Goal: Check status: Check status

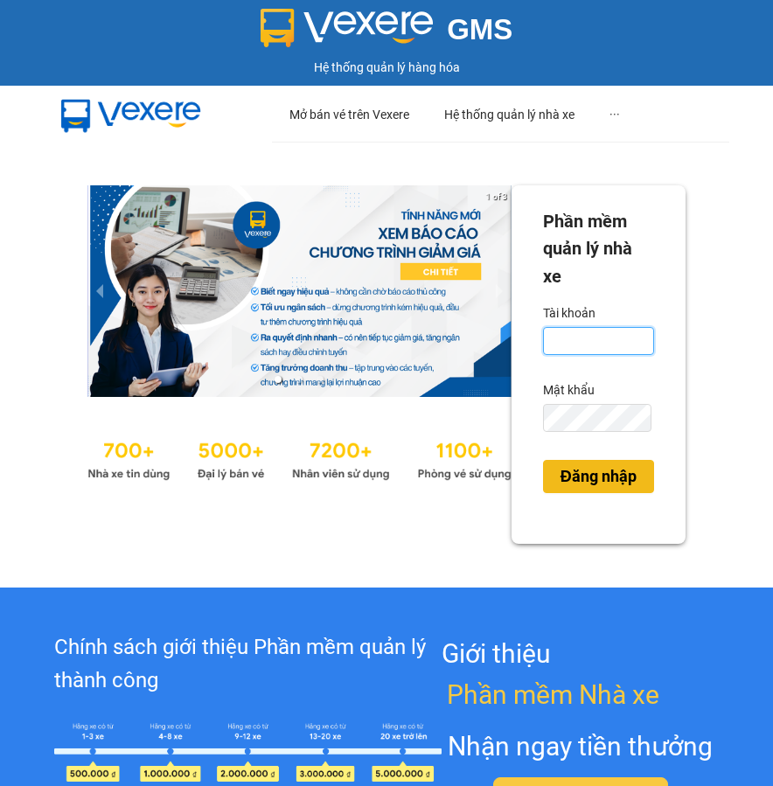
type input "pxtrieu.chienthe"
click at [595, 475] on span "Đăng nhập" at bounding box center [598, 476] width 76 height 24
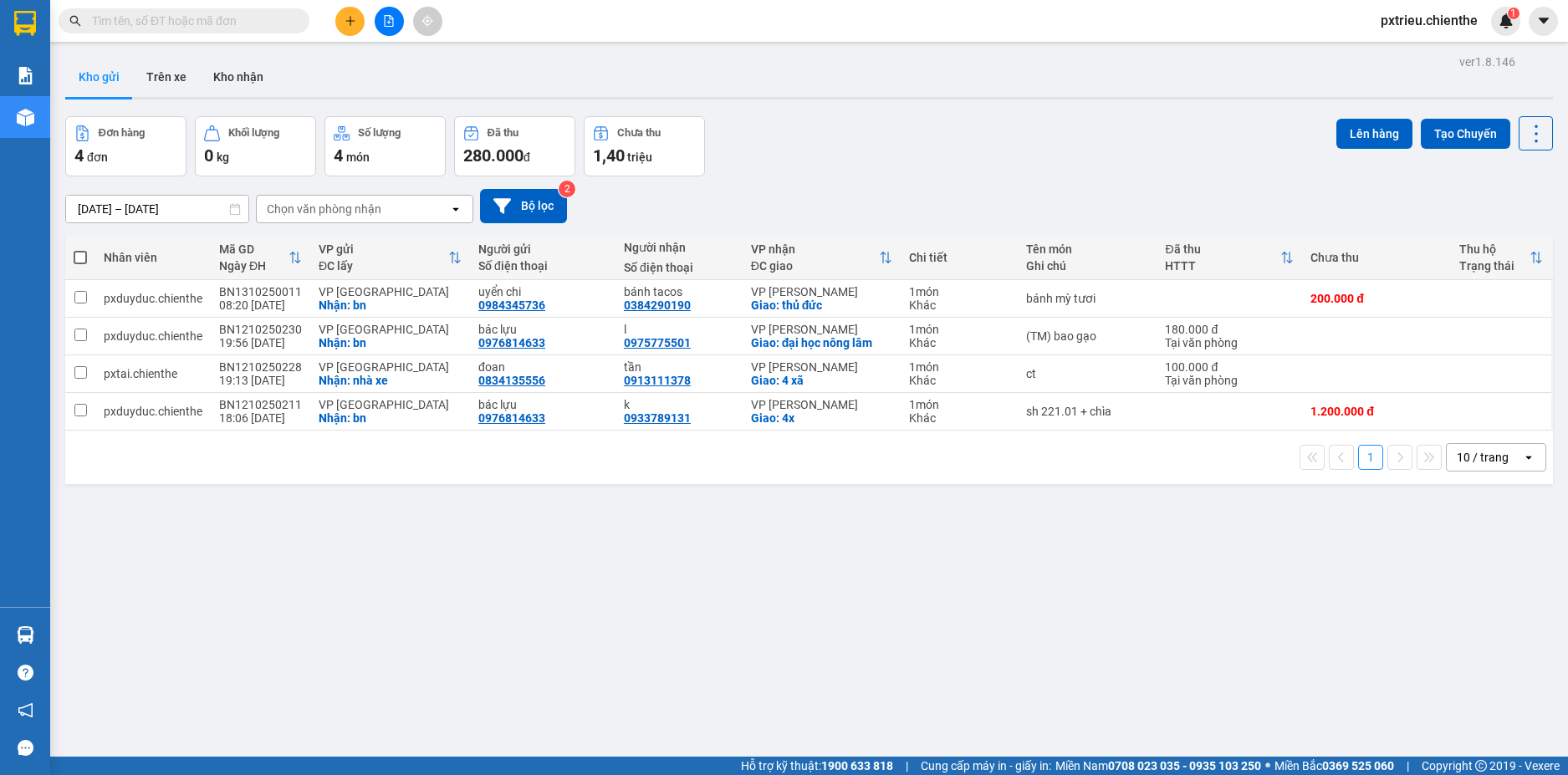
click at [205, 18] on input "text" at bounding box center [190, 20] width 197 height 18
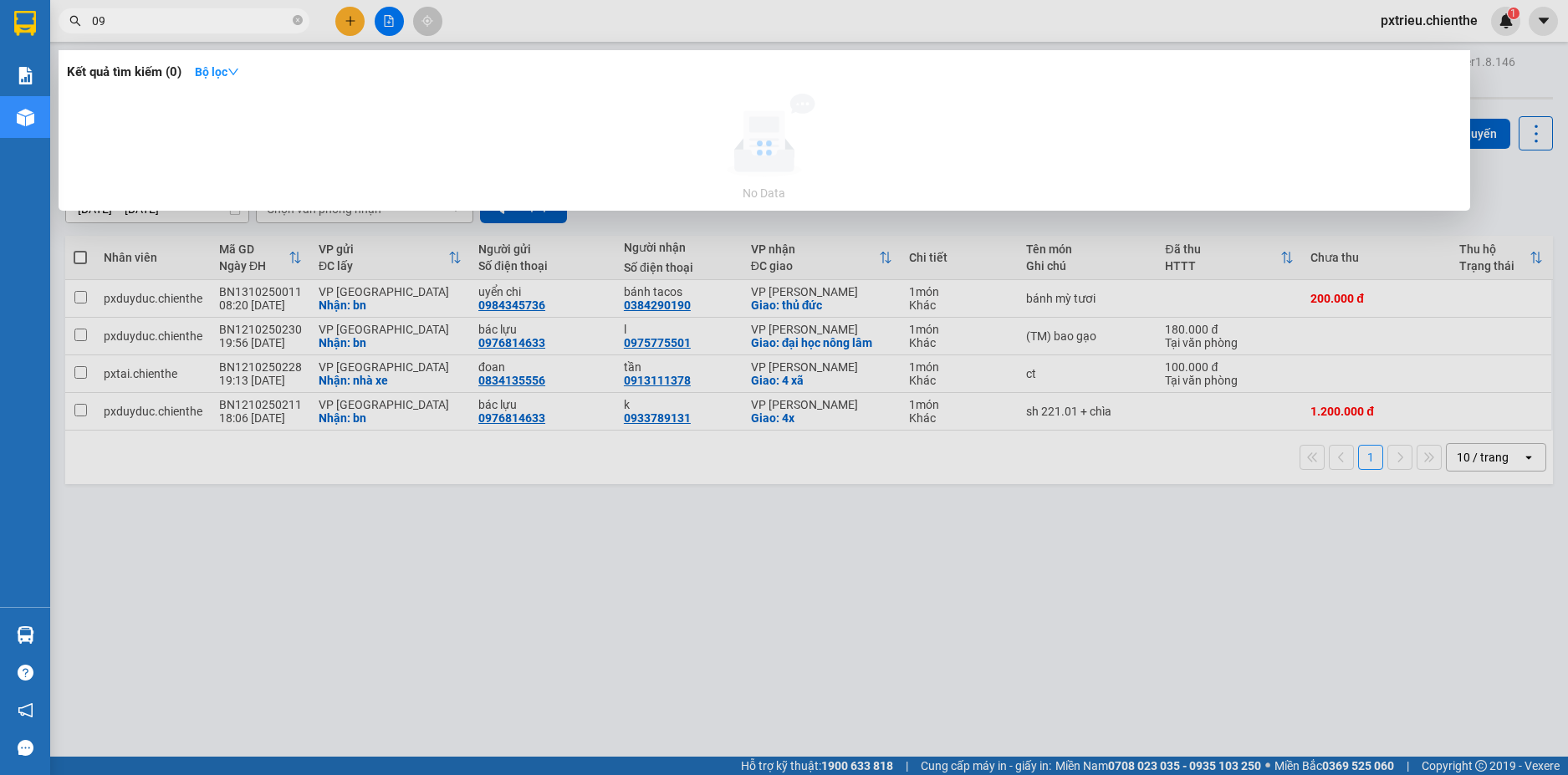
type input "0"
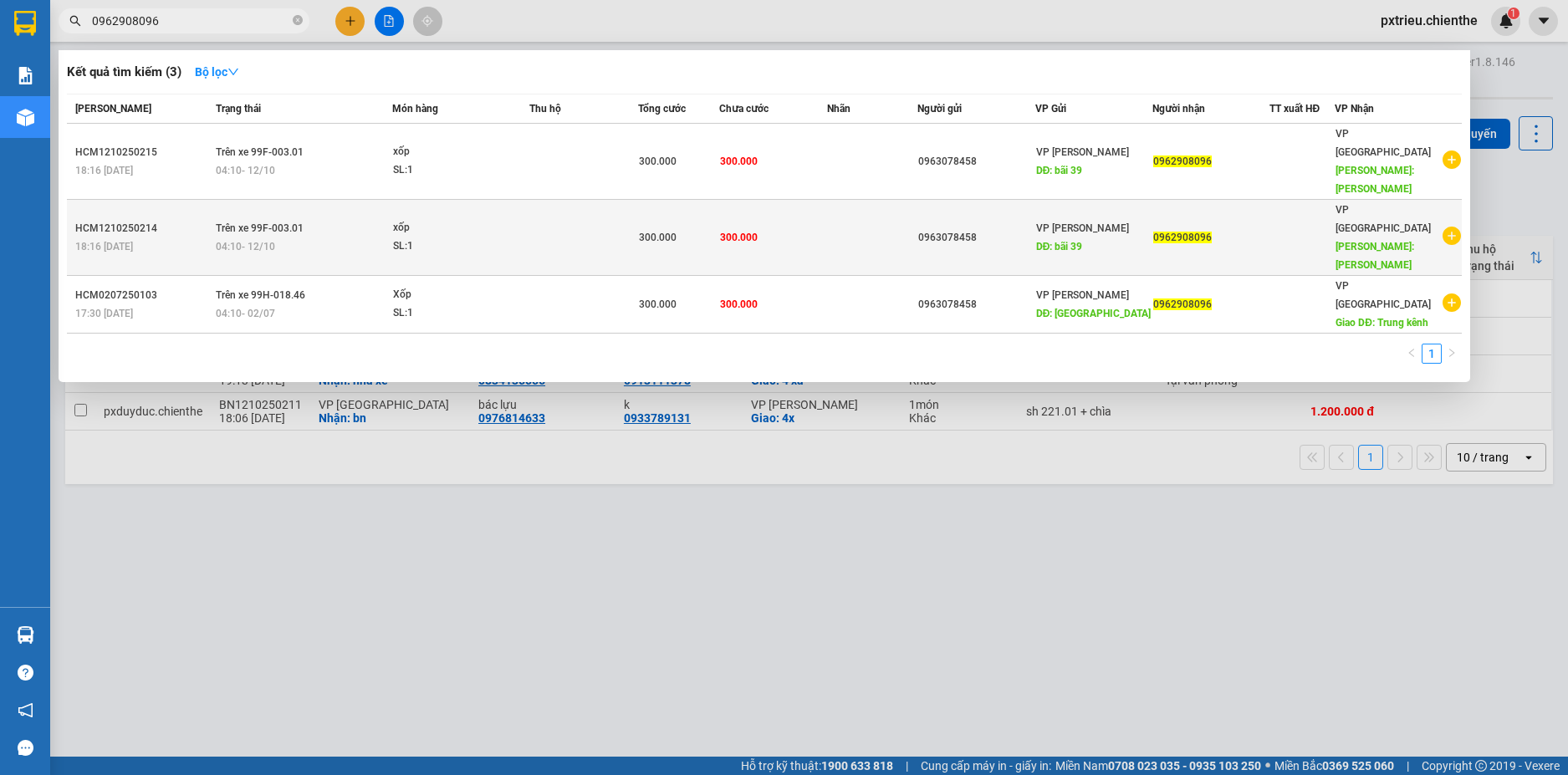
type input "0962908096"
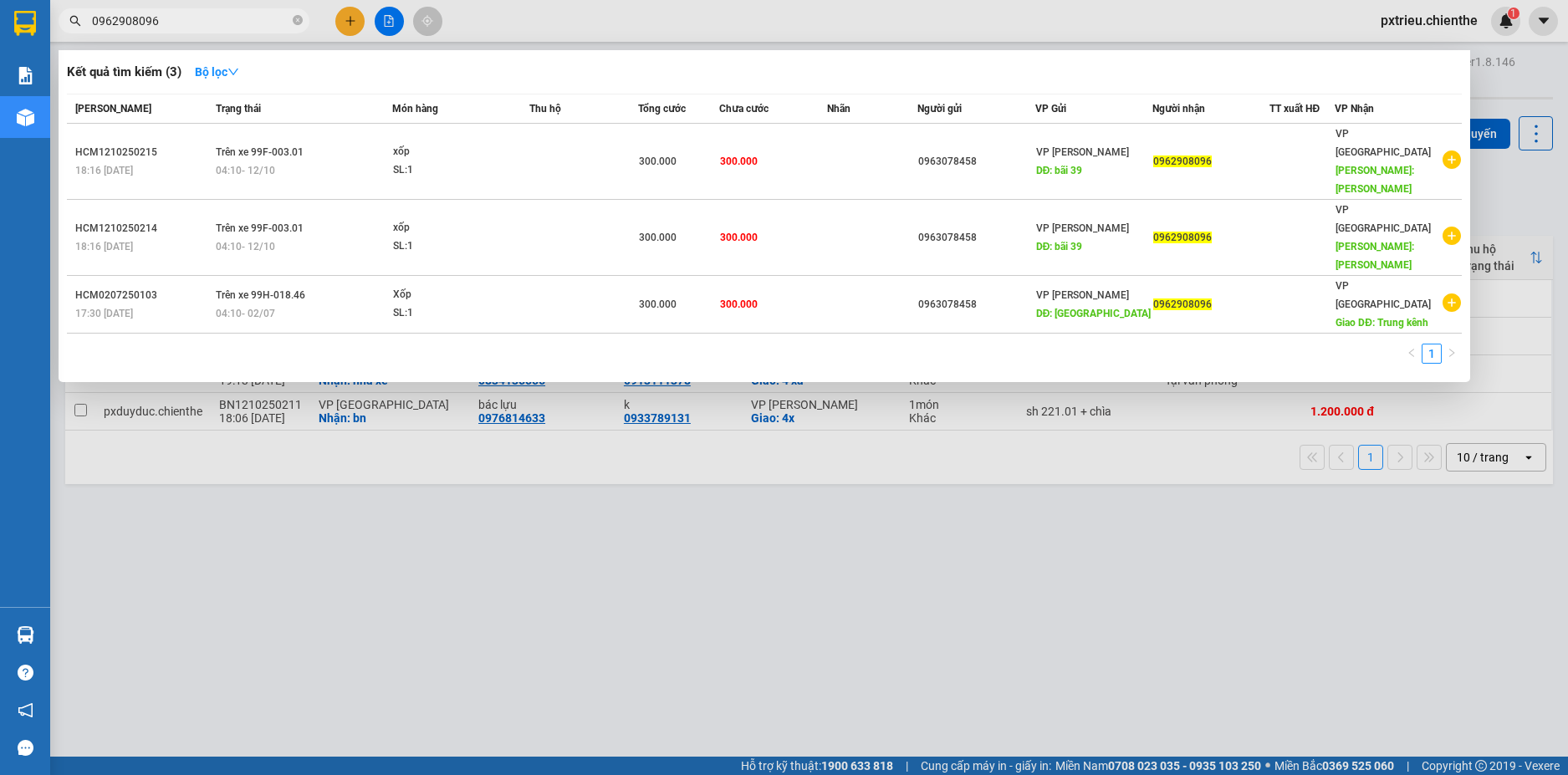
click at [282, 237] on div "04:10 [DATE]" at bounding box center [304, 246] width 176 height 18
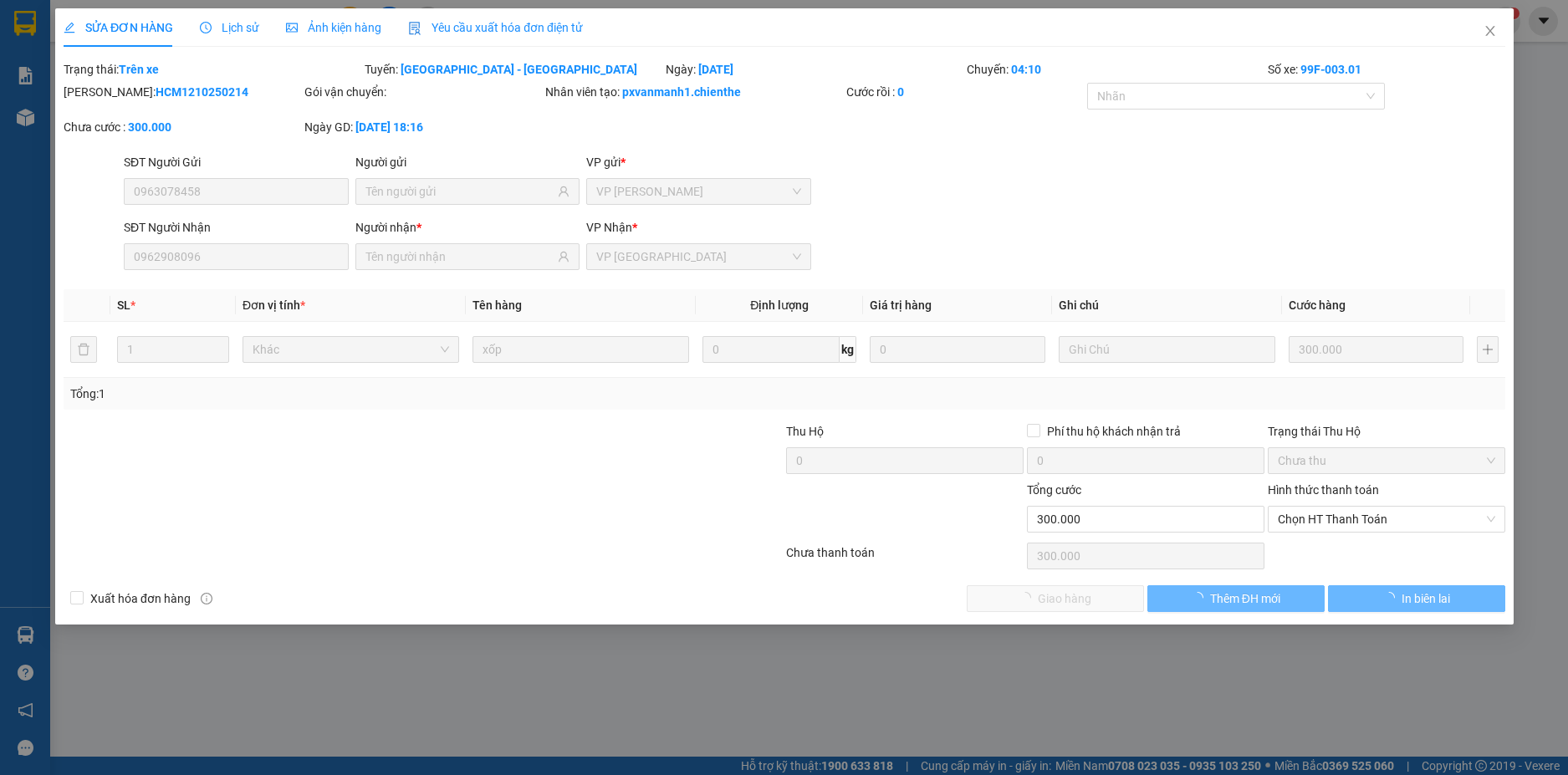
type input "0963078458"
type input "0962908096"
type input "0"
type input "300.000"
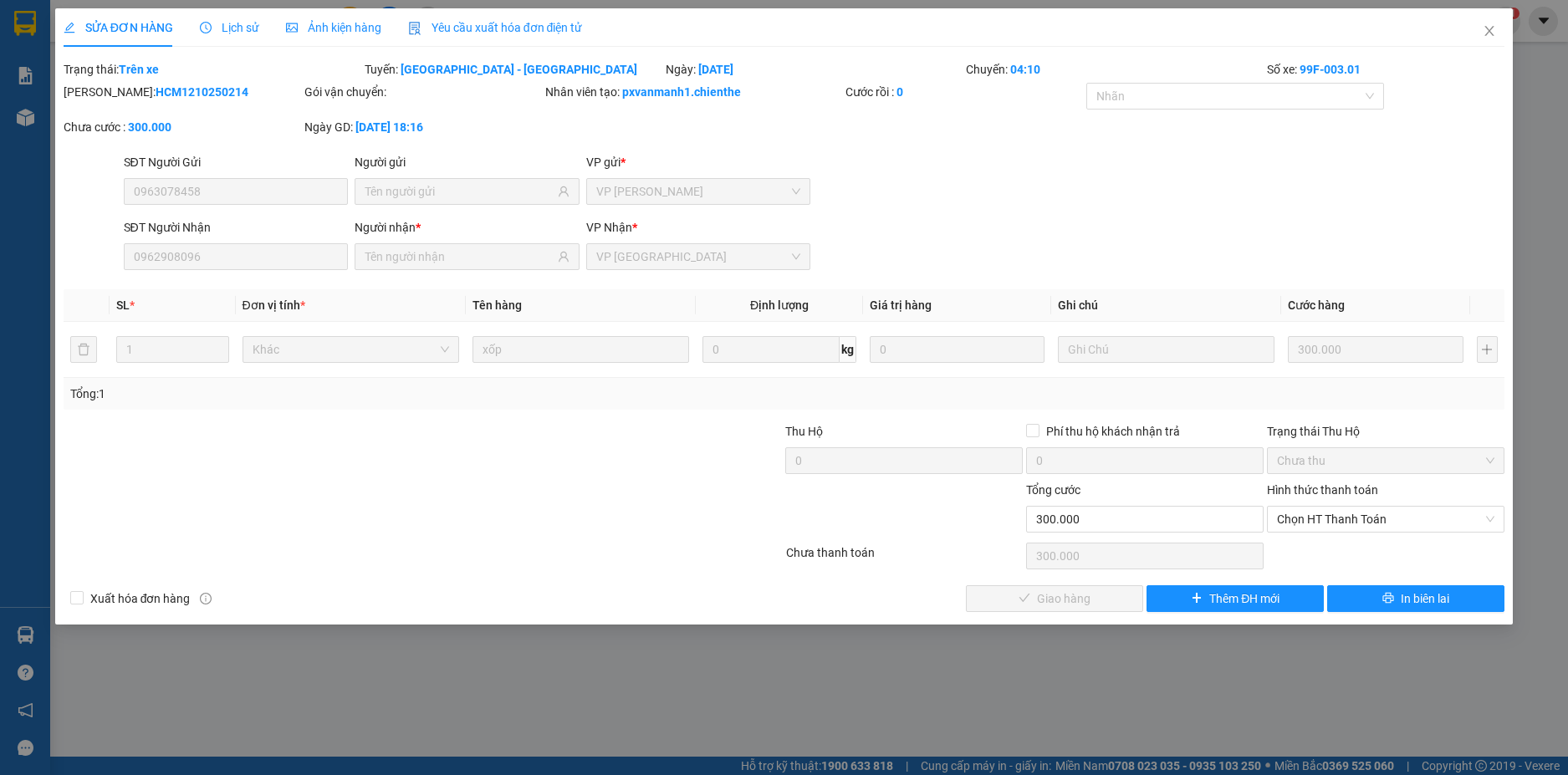
click at [237, 27] on span "Lịch sử" at bounding box center [230, 28] width 59 height 13
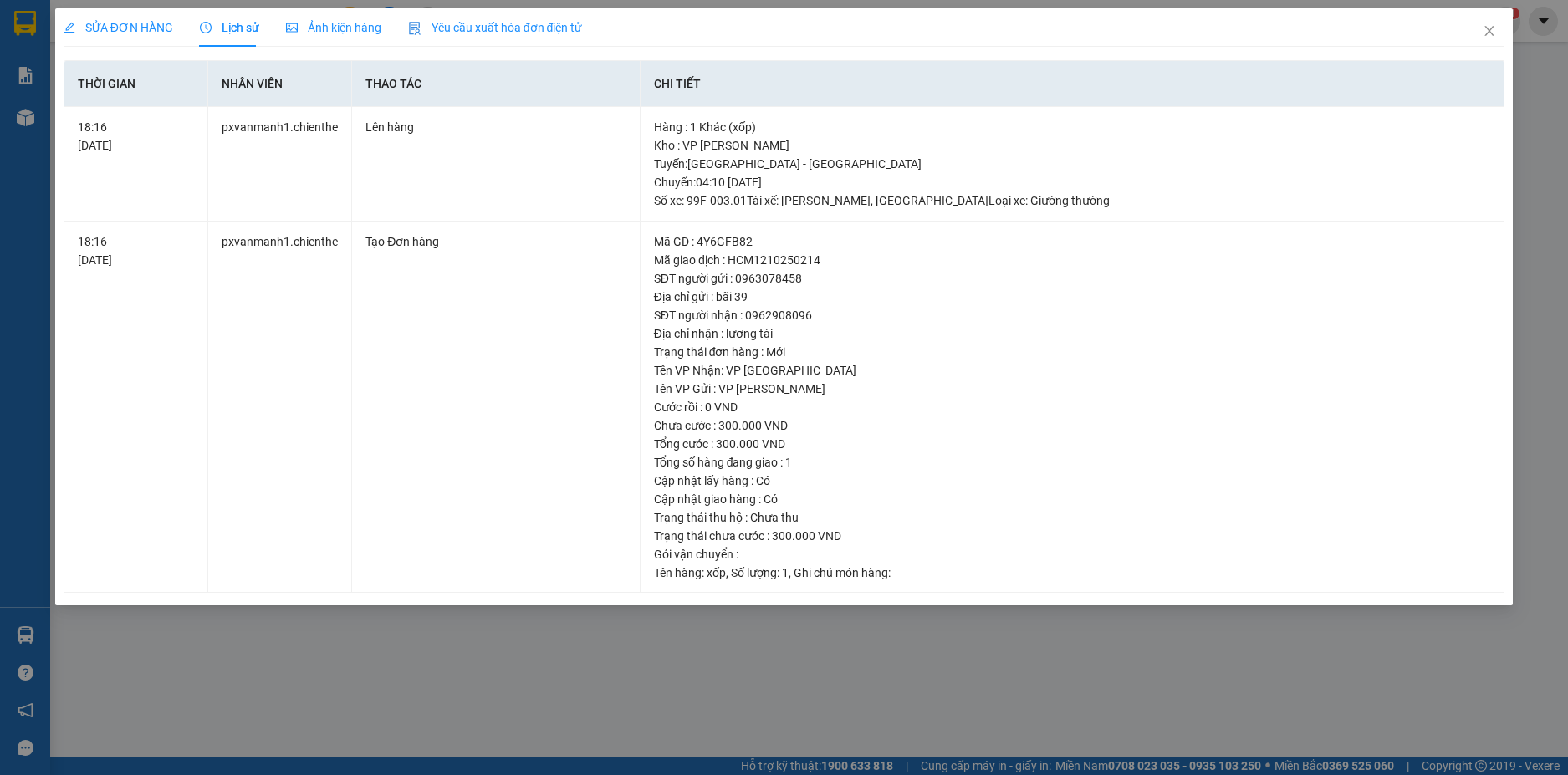
click at [356, 36] on div "Ảnh kiện hàng" at bounding box center [334, 27] width 96 height 18
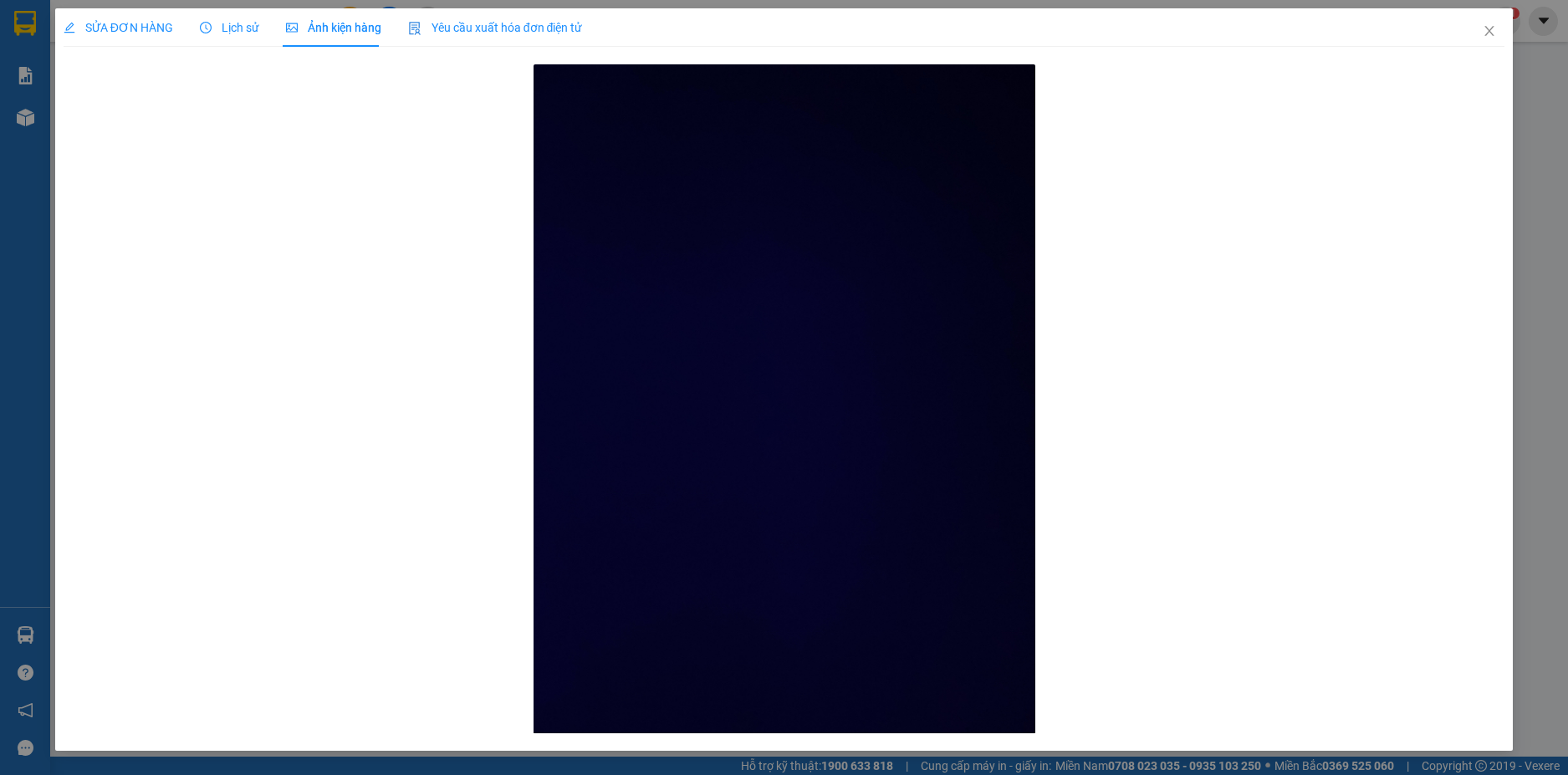
click at [246, 23] on span "Lịch sử" at bounding box center [230, 28] width 59 height 13
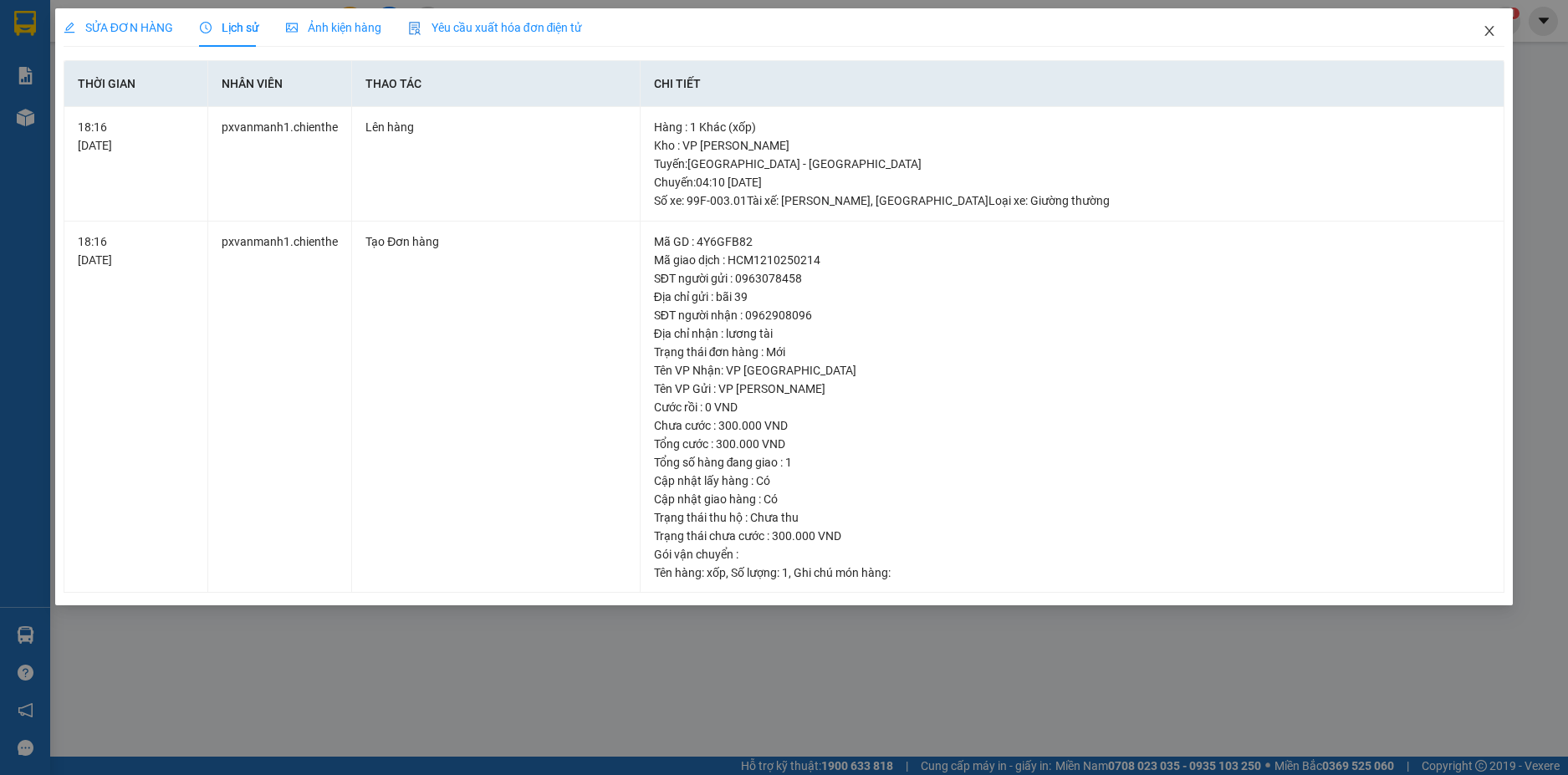
click at [1486, 33] on icon "close" at bounding box center [1490, 31] width 13 height 13
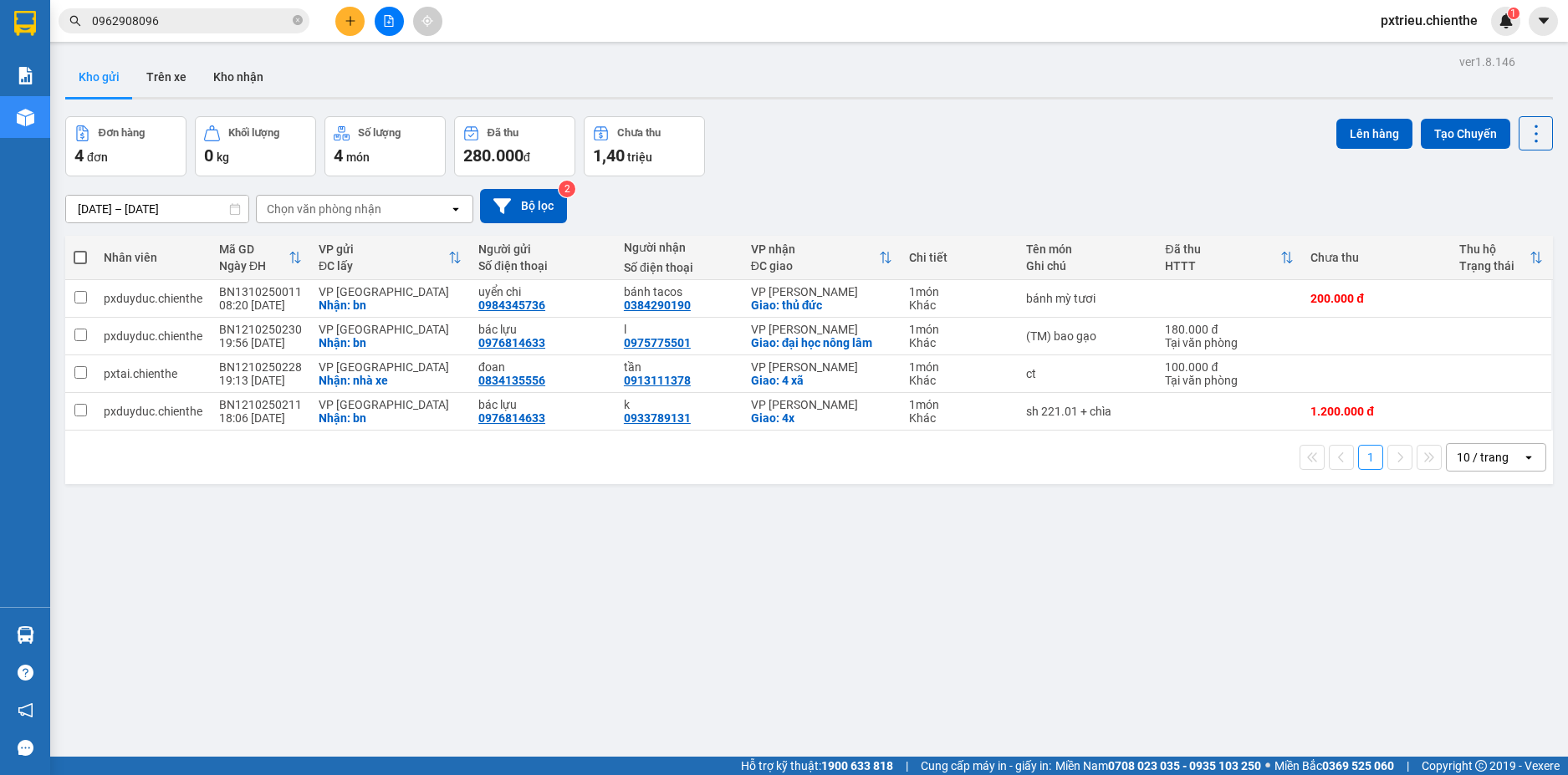
click at [199, 20] on input "0962908096" at bounding box center [190, 20] width 197 height 18
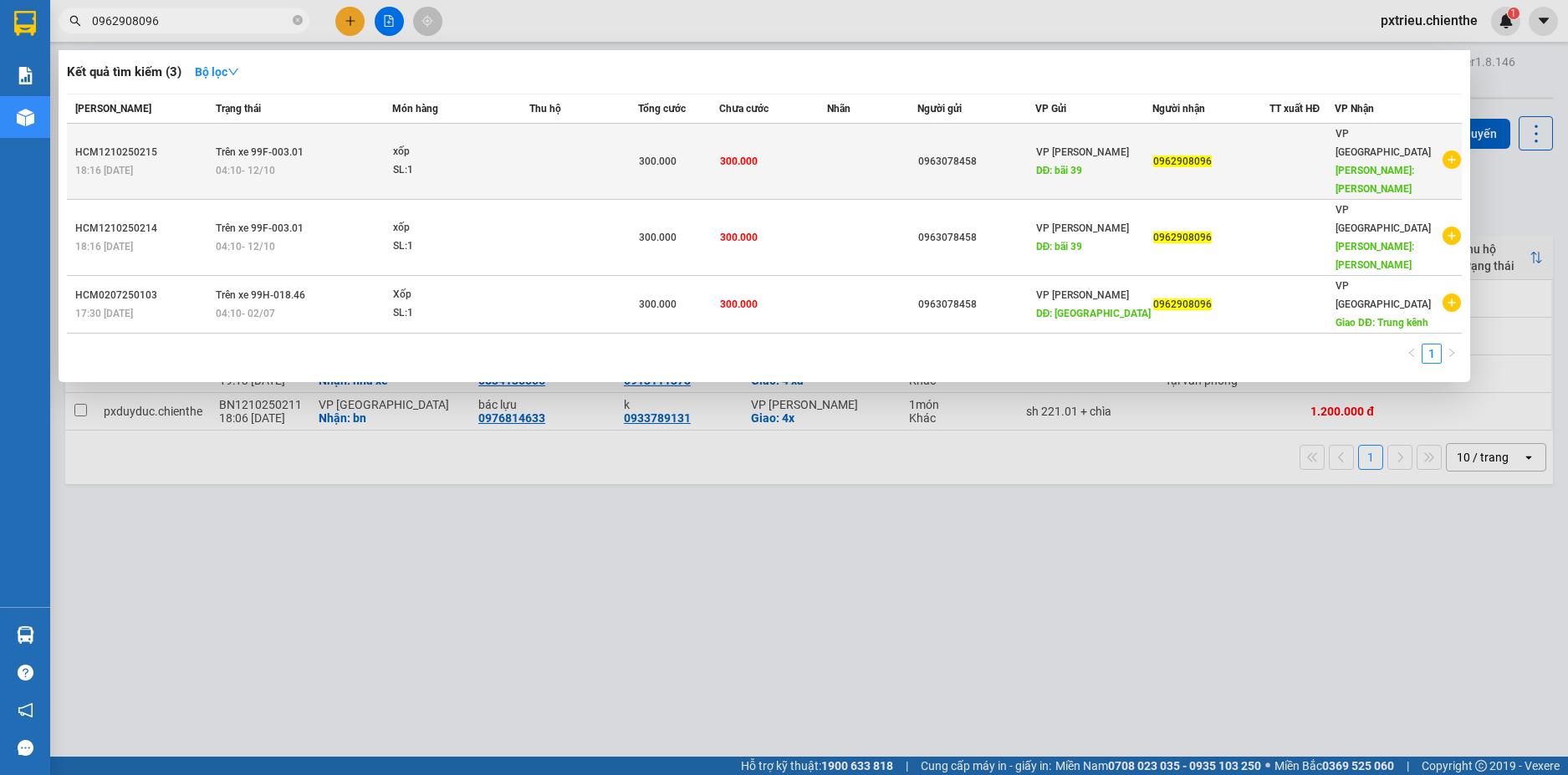
click at [294, 146] on span "Trên xe 99F-003.01" at bounding box center [260, 152] width 88 height 11
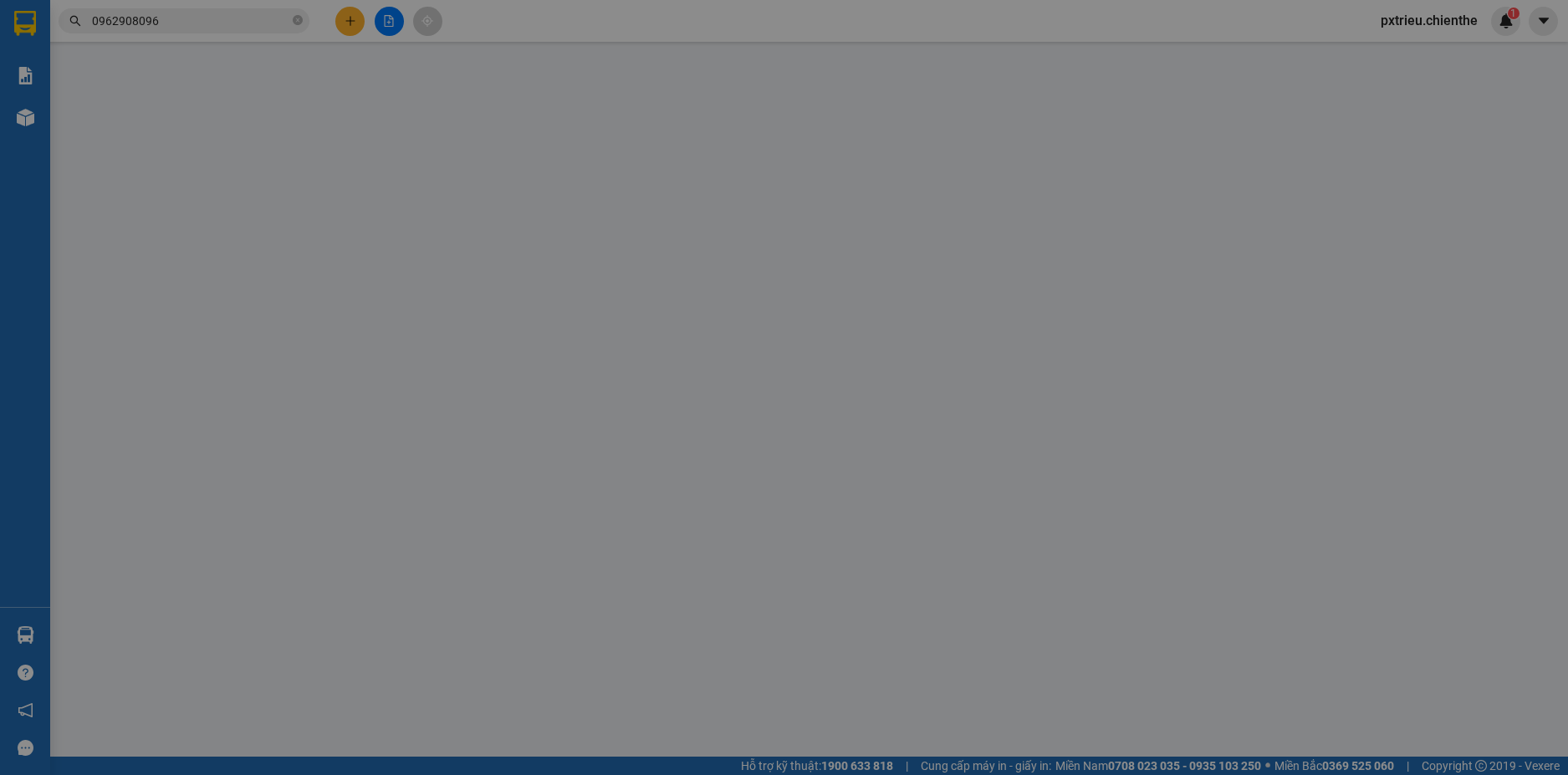
type input "0963078458"
type input "0962908096"
type input "0"
type input "300.000"
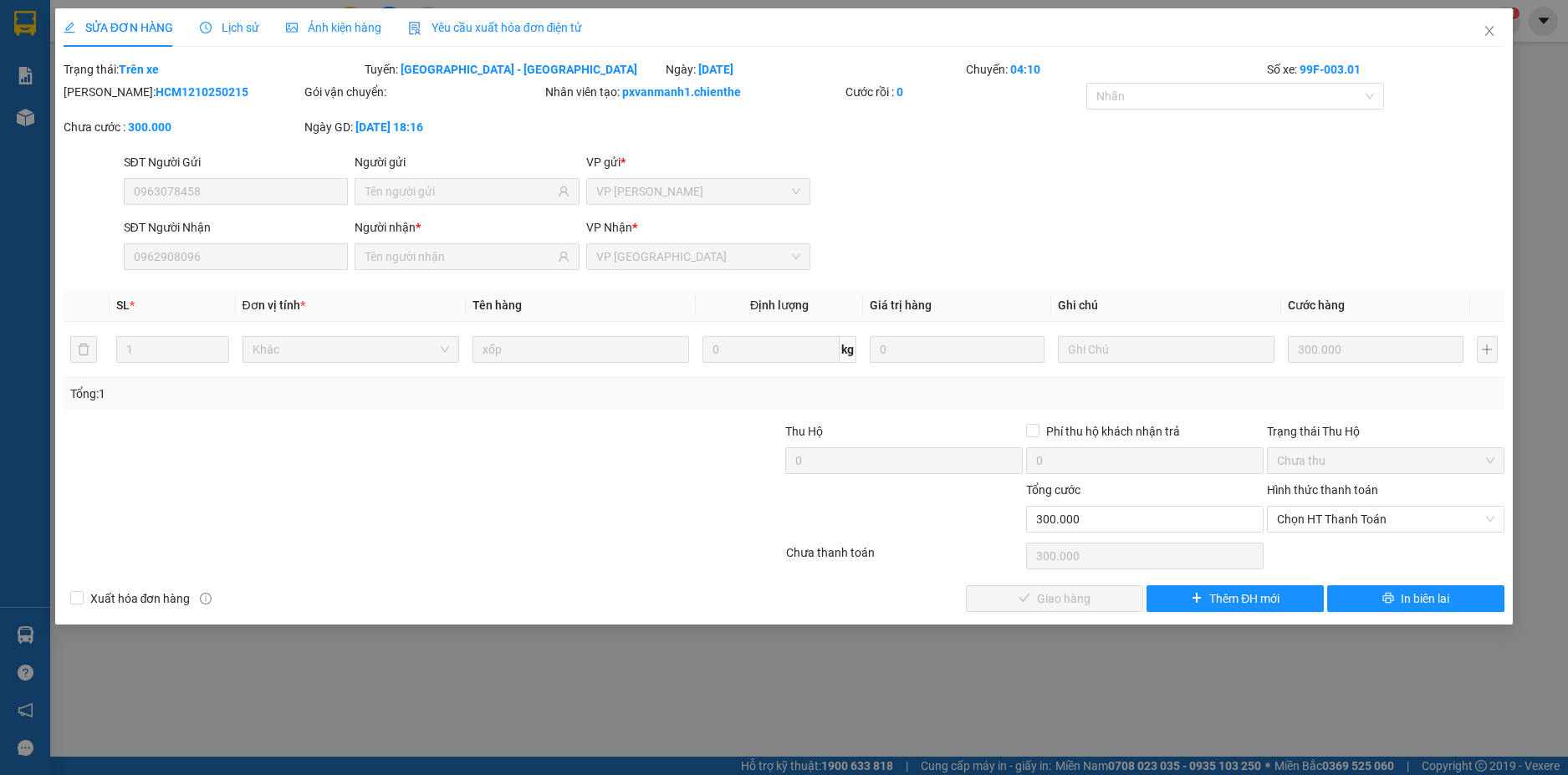
click at [347, 26] on span "Ảnh kiện hàng" at bounding box center [334, 28] width 96 height 13
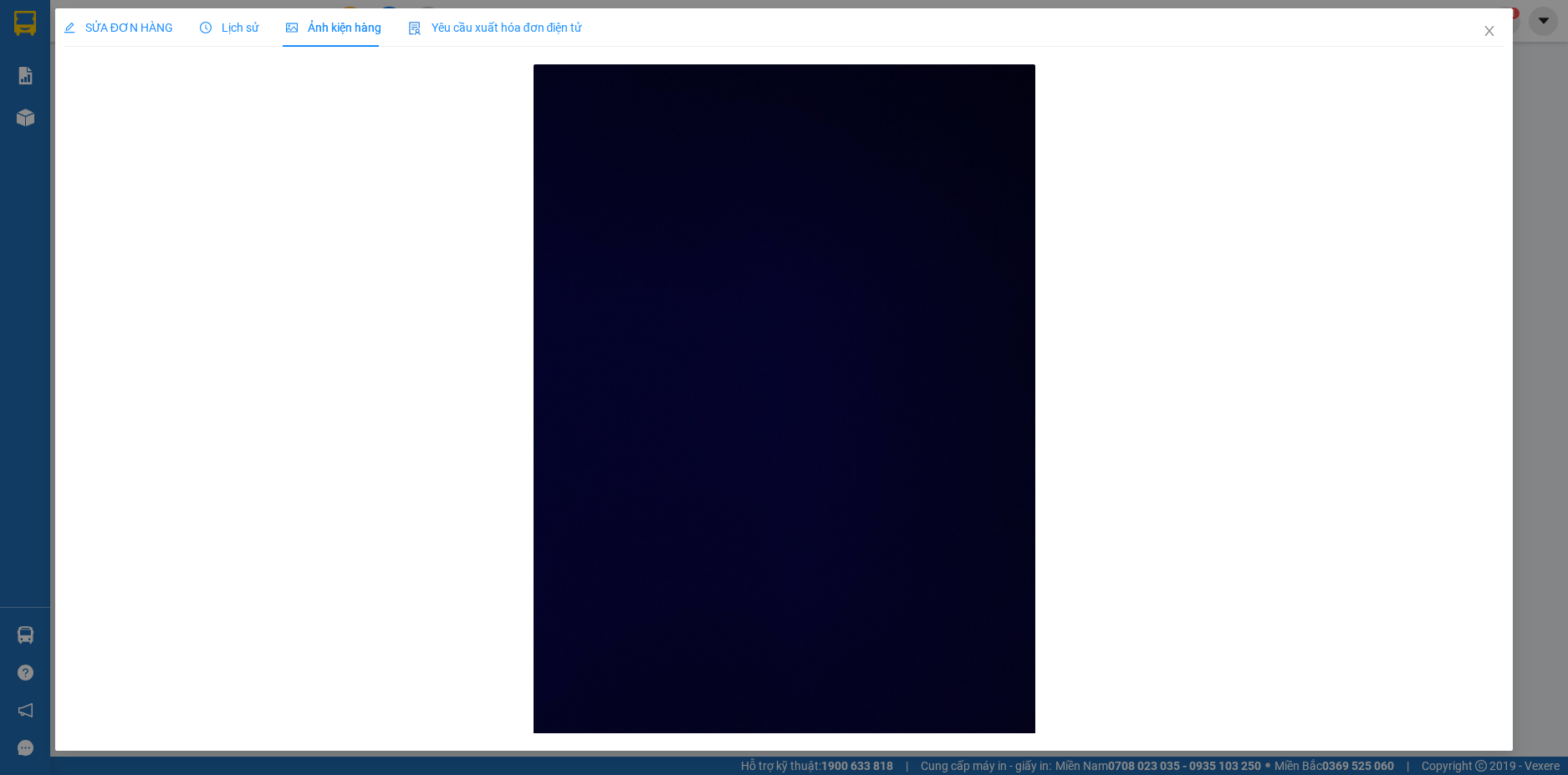
click at [240, 26] on span "Lịch sử" at bounding box center [230, 28] width 59 height 13
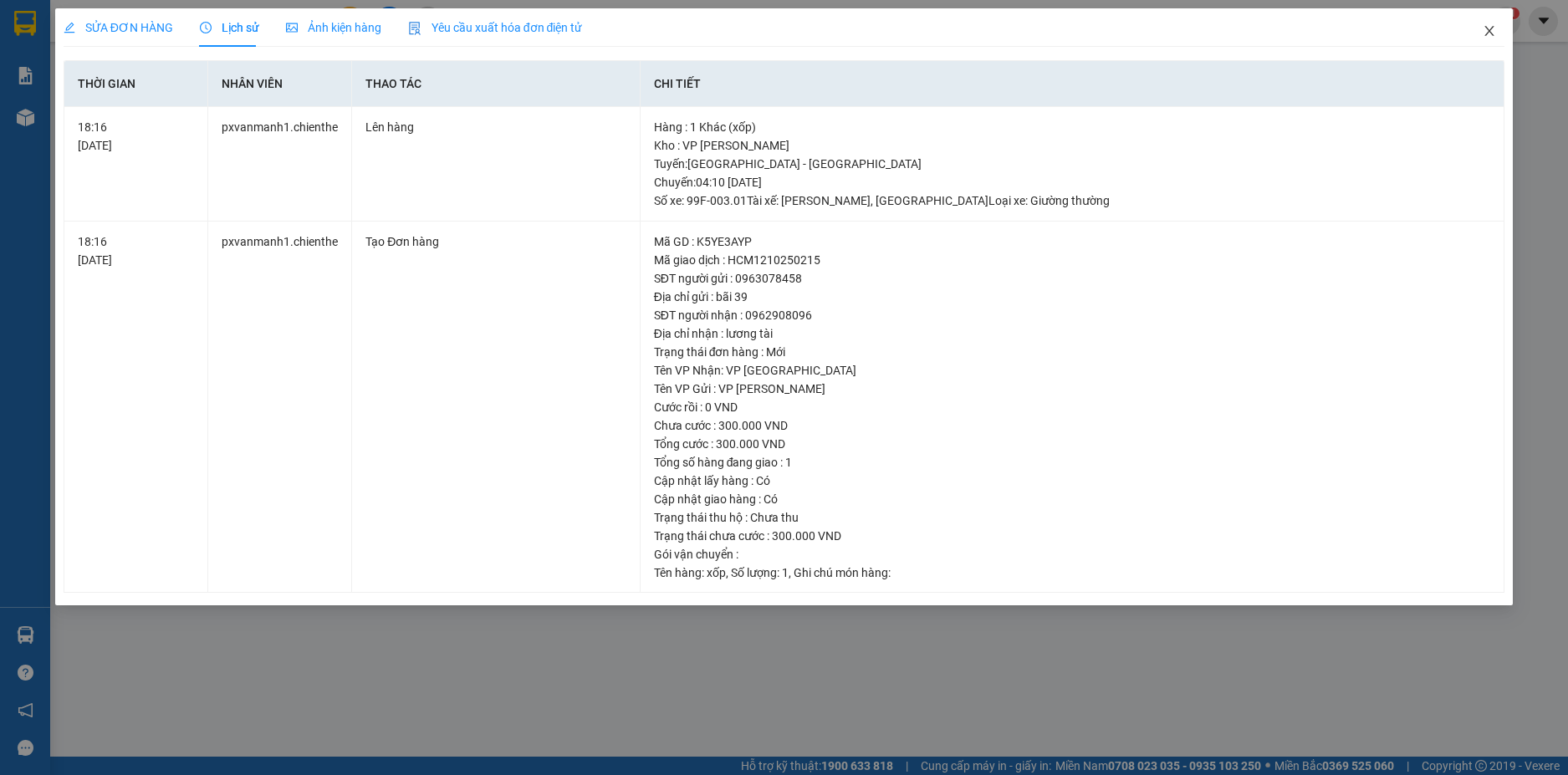
click at [1492, 33] on icon "close" at bounding box center [1490, 31] width 13 height 13
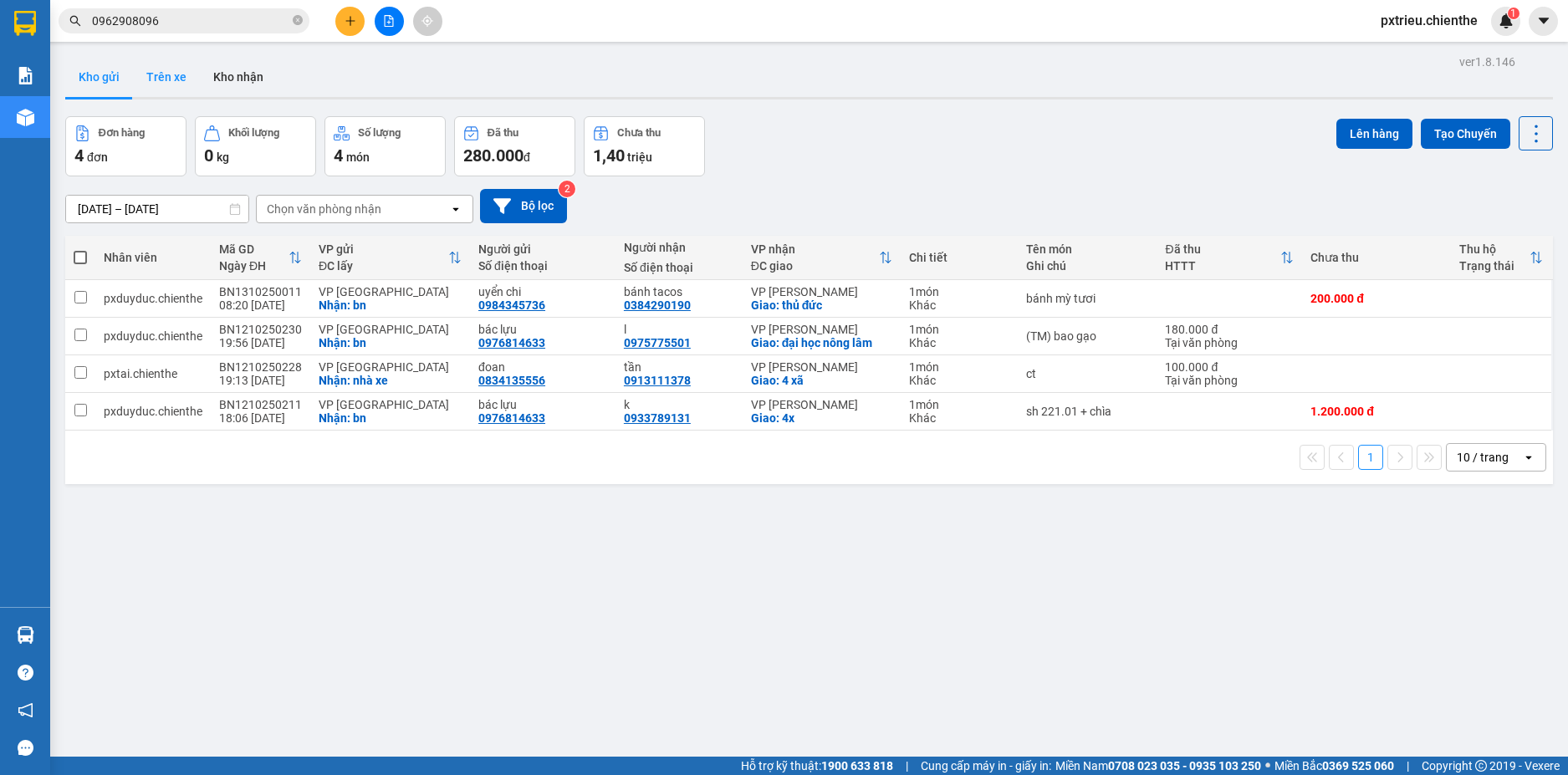
click at [165, 83] on button "Trên xe" at bounding box center [166, 77] width 67 height 40
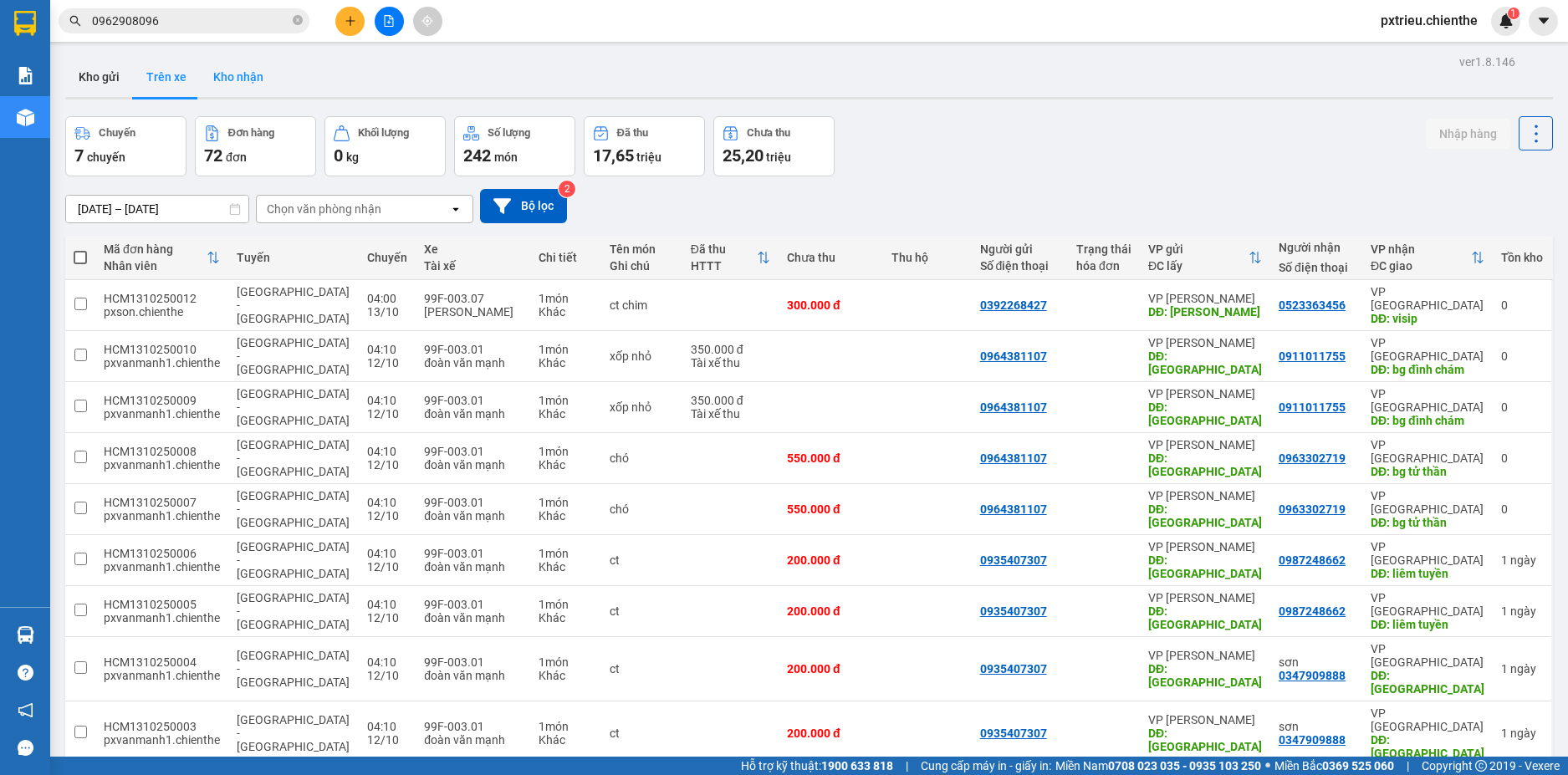
click at [233, 77] on button "Kho nhận" at bounding box center [238, 77] width 77 height 40
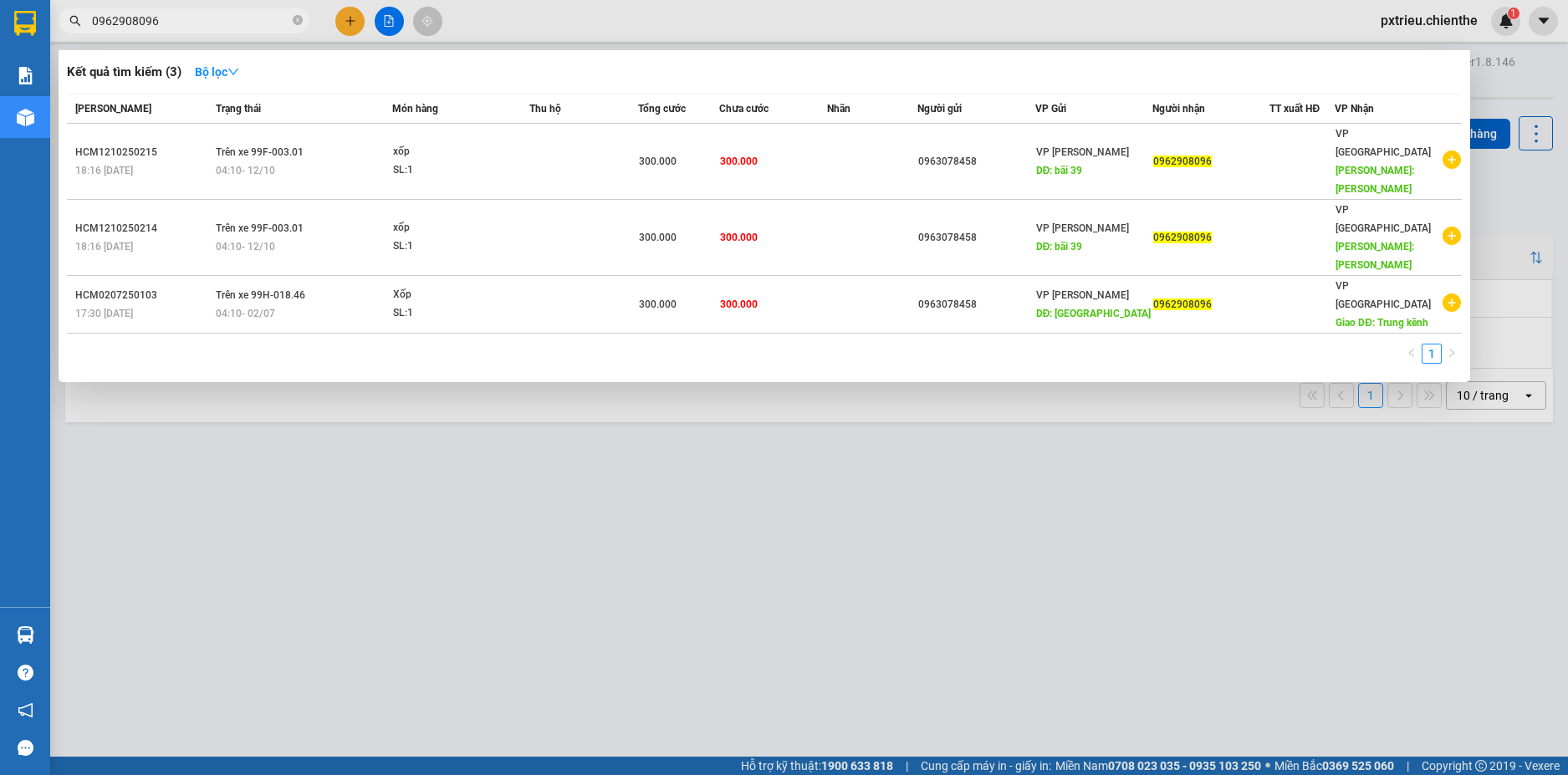
click at [183, 21] on input "0962908096" at bounding box center [190, 20] width 197 height 18
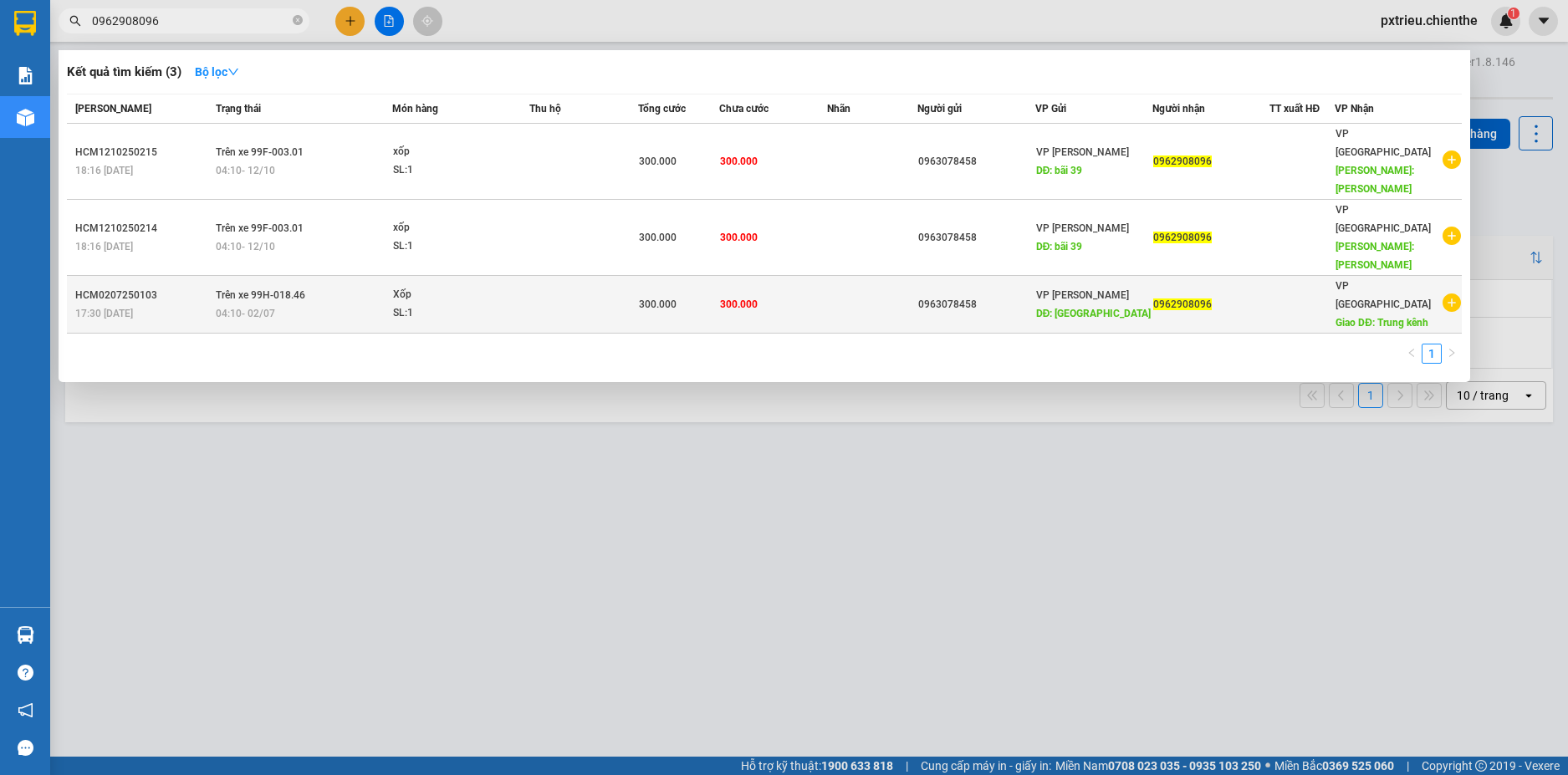
click at [316, 304] on div "04:10 [DATE]" at bounding box center [304, 313] width 176 height 18
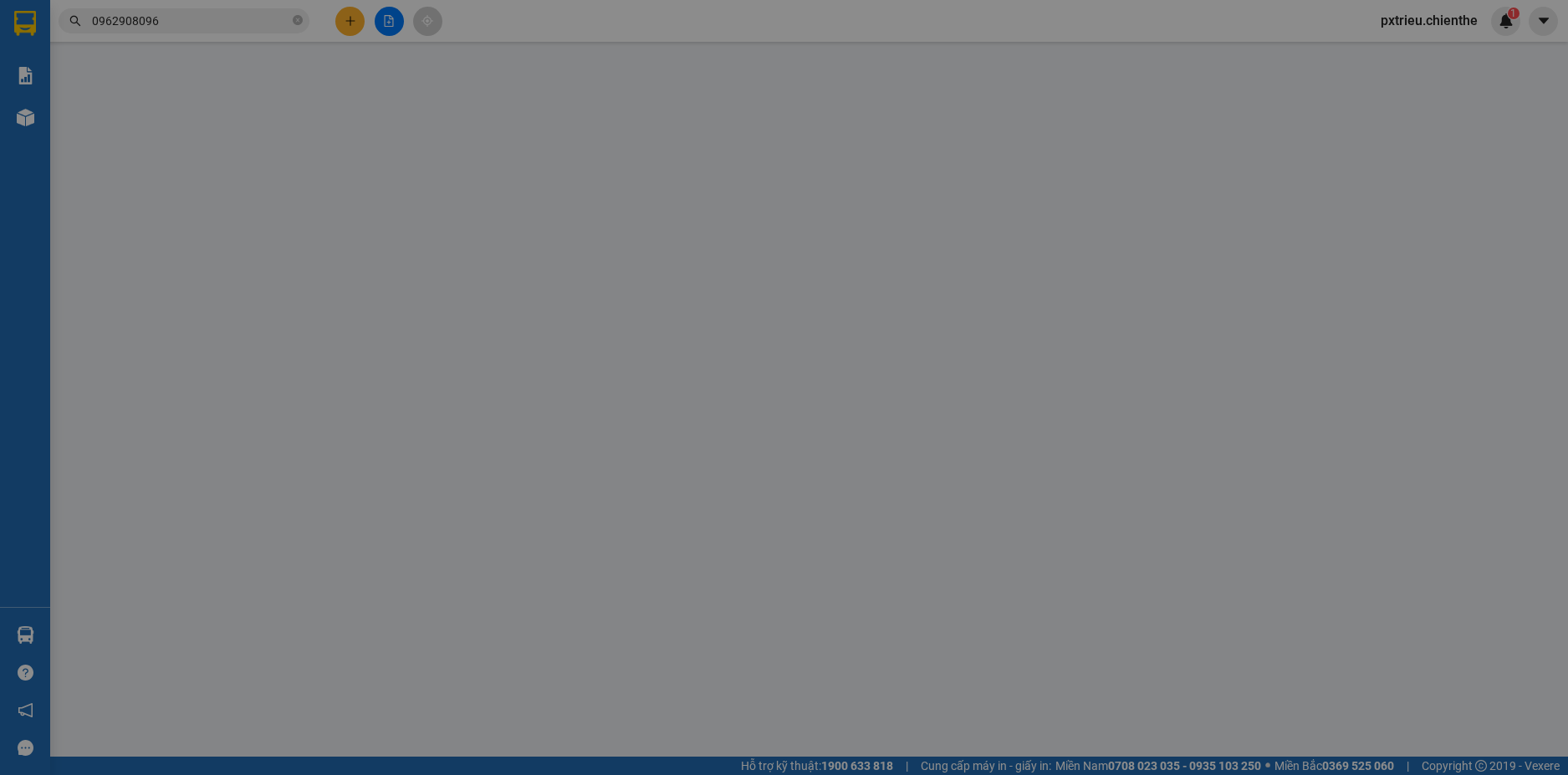
type input "0963078458"
type input "0962908096"
type input "0"
type input "300.000"
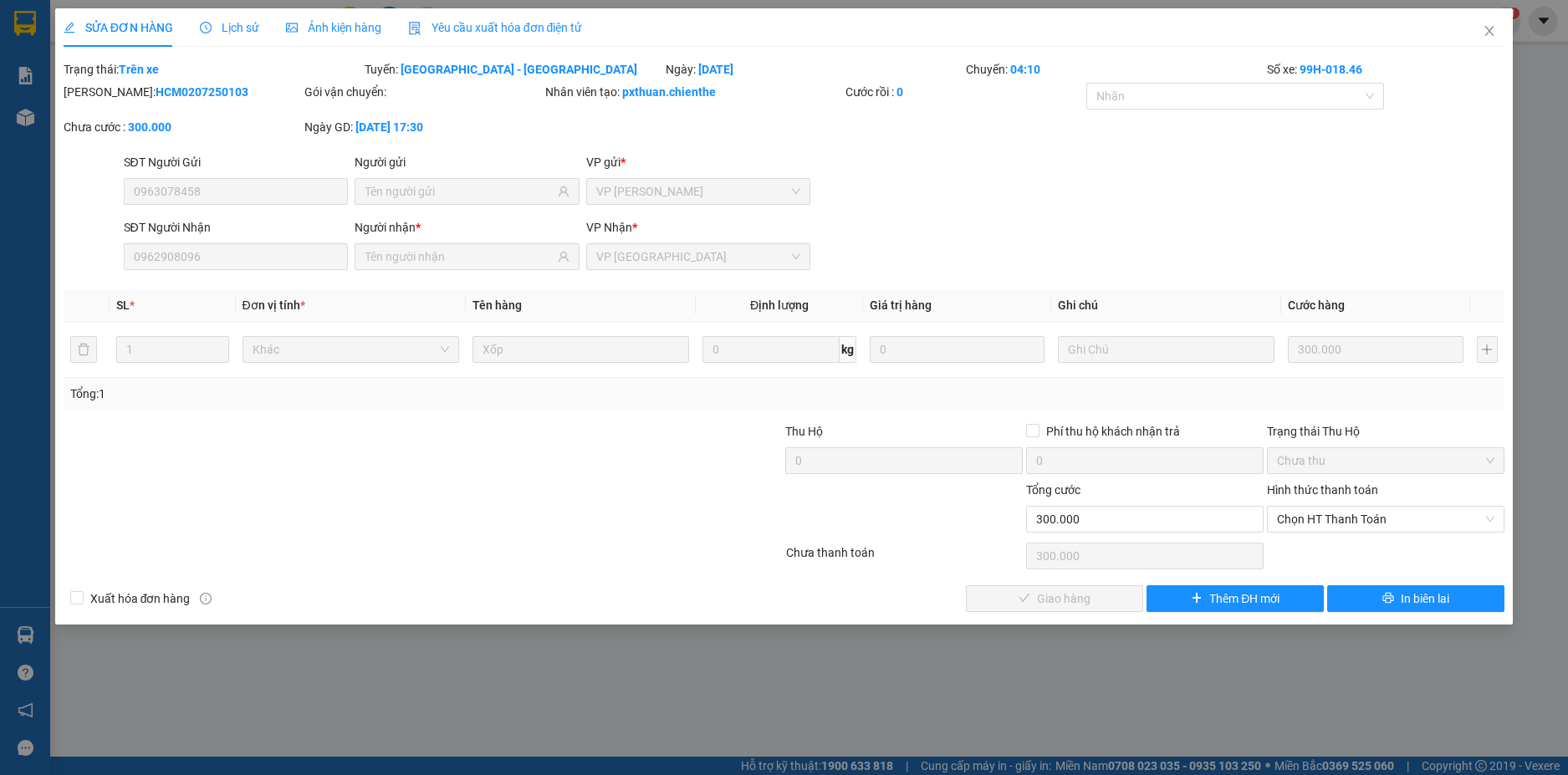
click at [254, 25] on span "Lịch sử" at bounding box center [230, 28] width 59 height 13
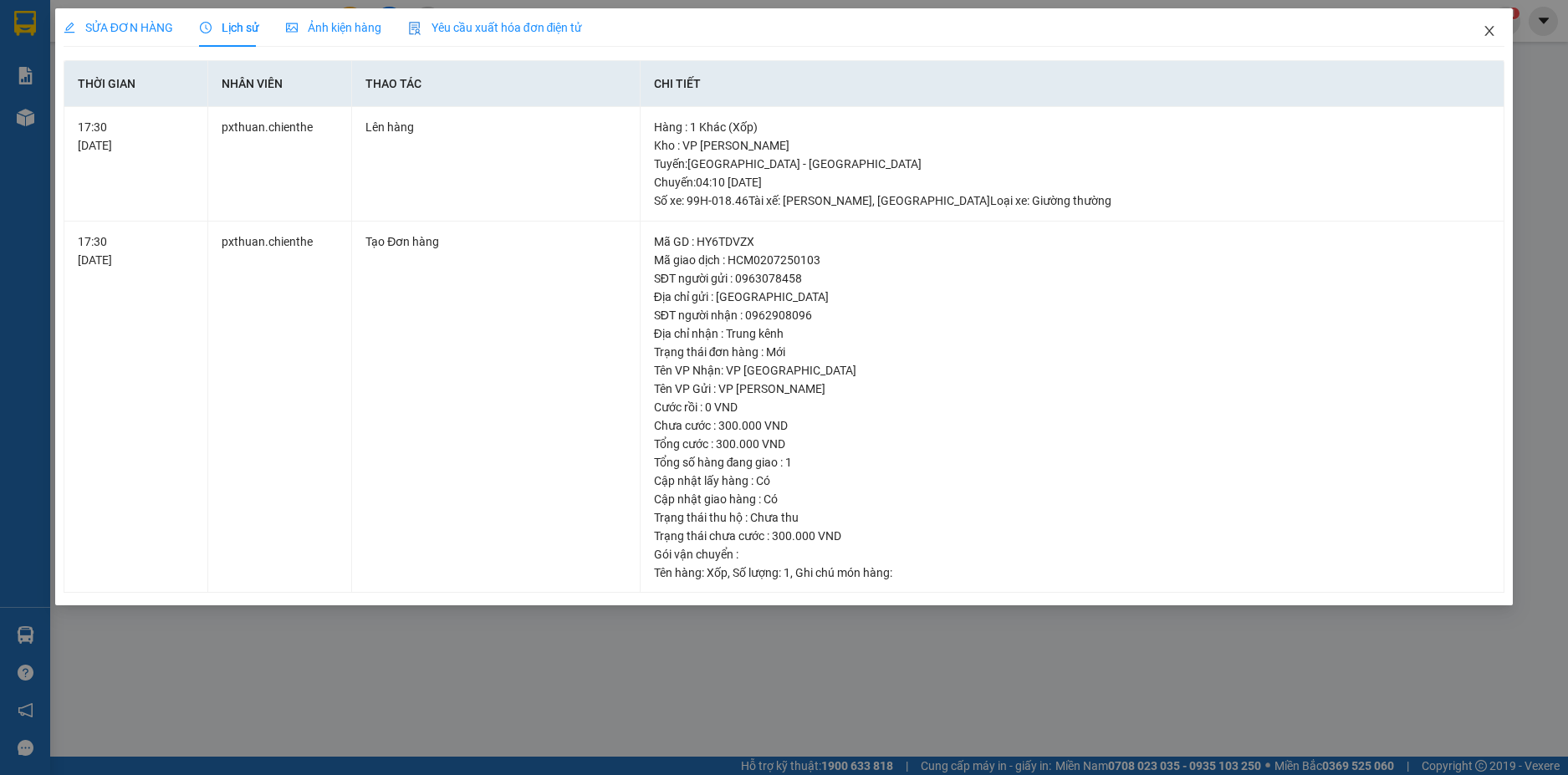
click at [1486, 32] on icon "close" at bounding box center [1490, 31] width 13 height 13
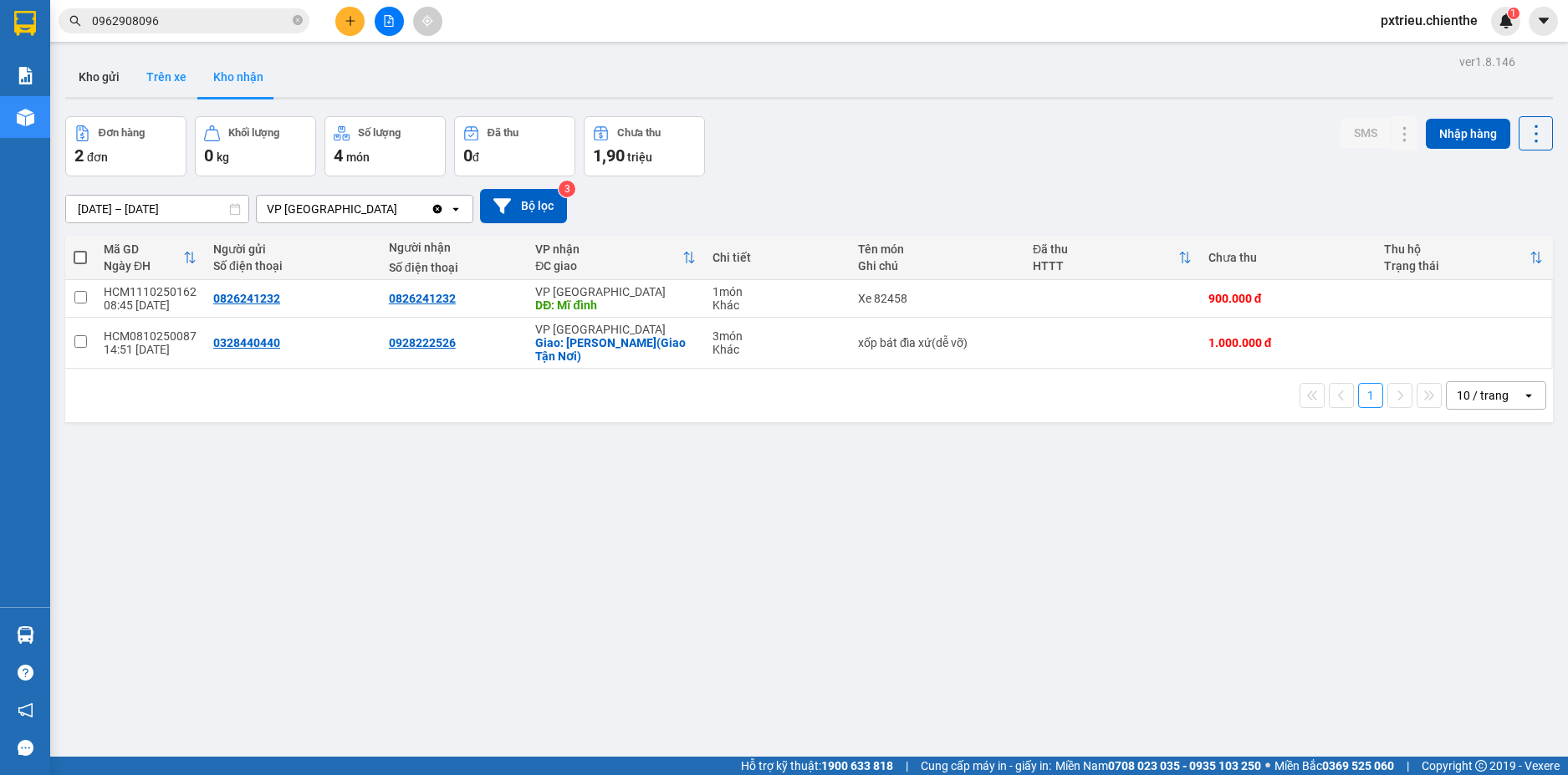
click at [167, 77] on button "Trên xe" at bounding box center [166, 77] width 67 height 40
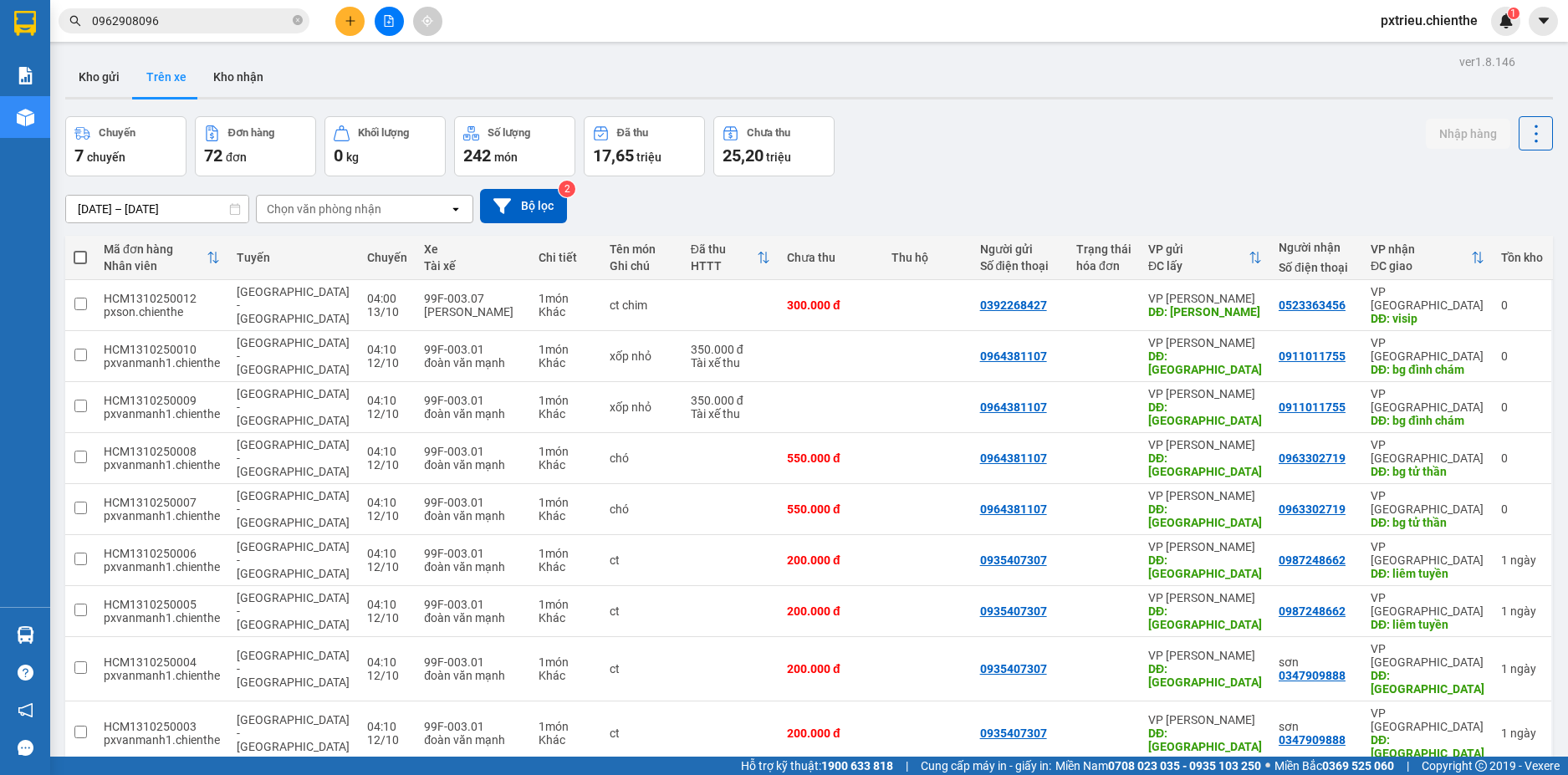
click at [206, 24] on input "0962908096" at bounding box center [190, 20] width 197 height 18
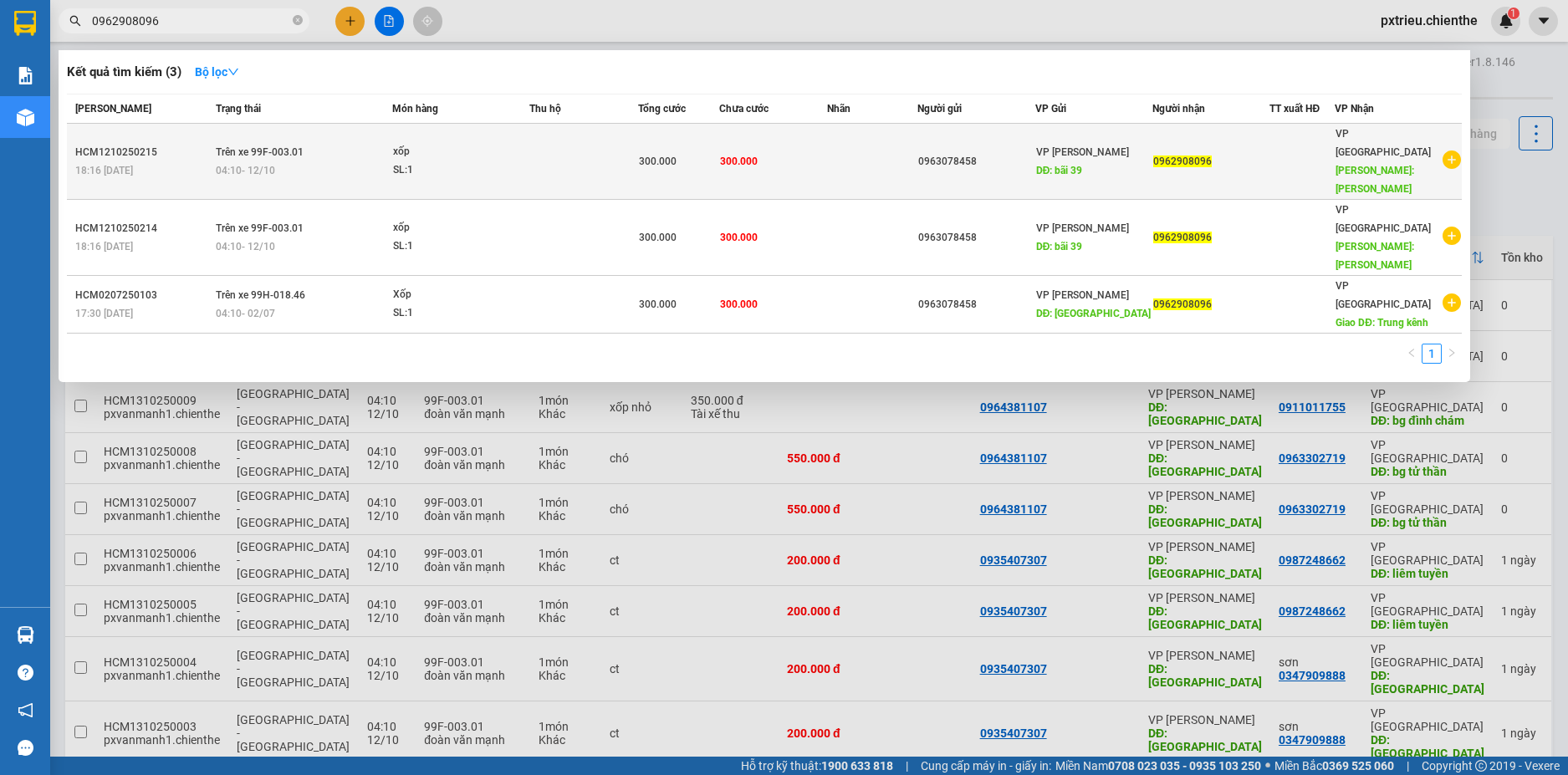
click at [295, 146] on span "Trên xe 99F-003.01" at bounding box center [260, 152] width 88 height 11
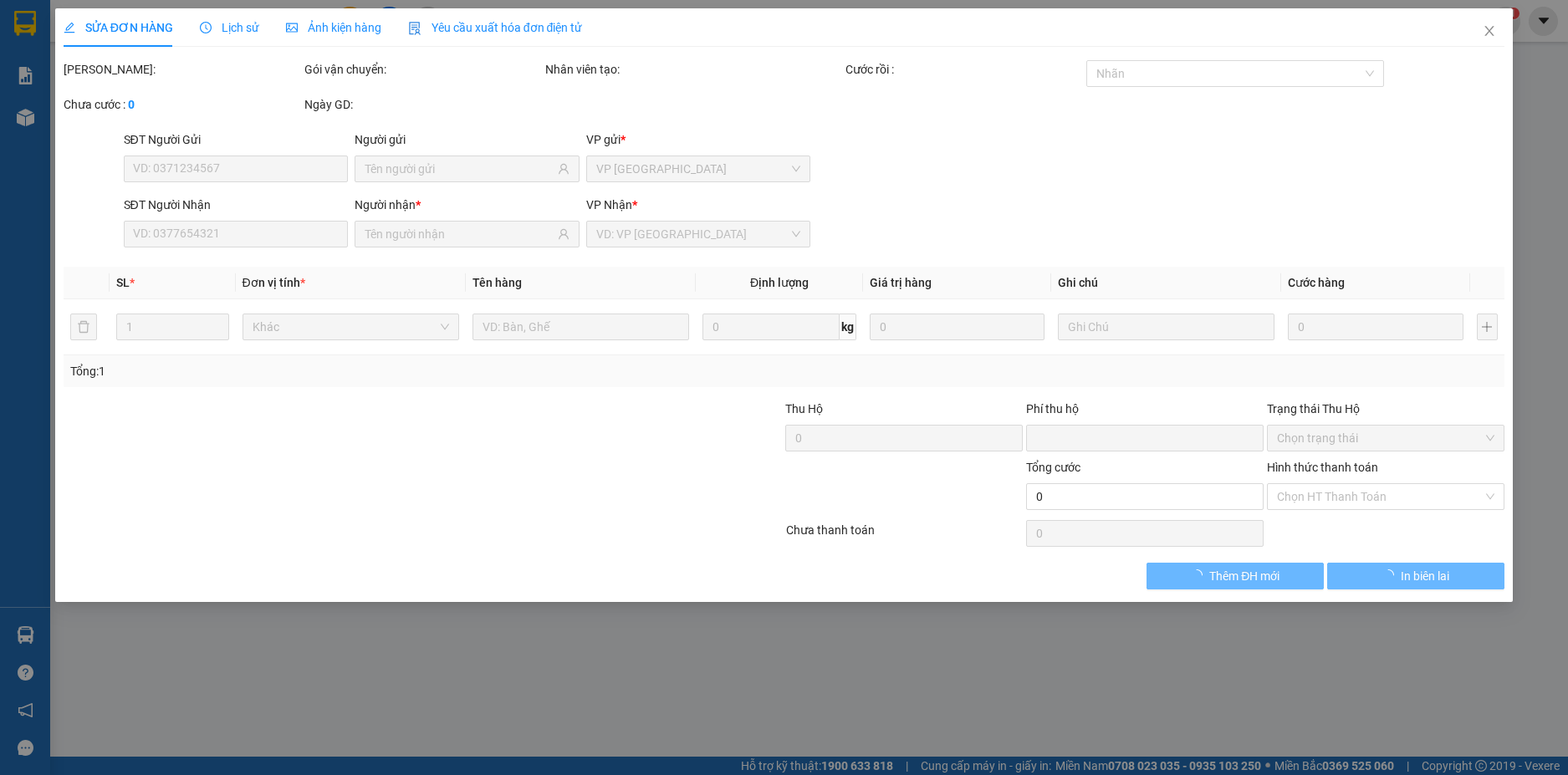
type input "0963078458"
type input "0962908096"
type input "0"
type input "300.000"
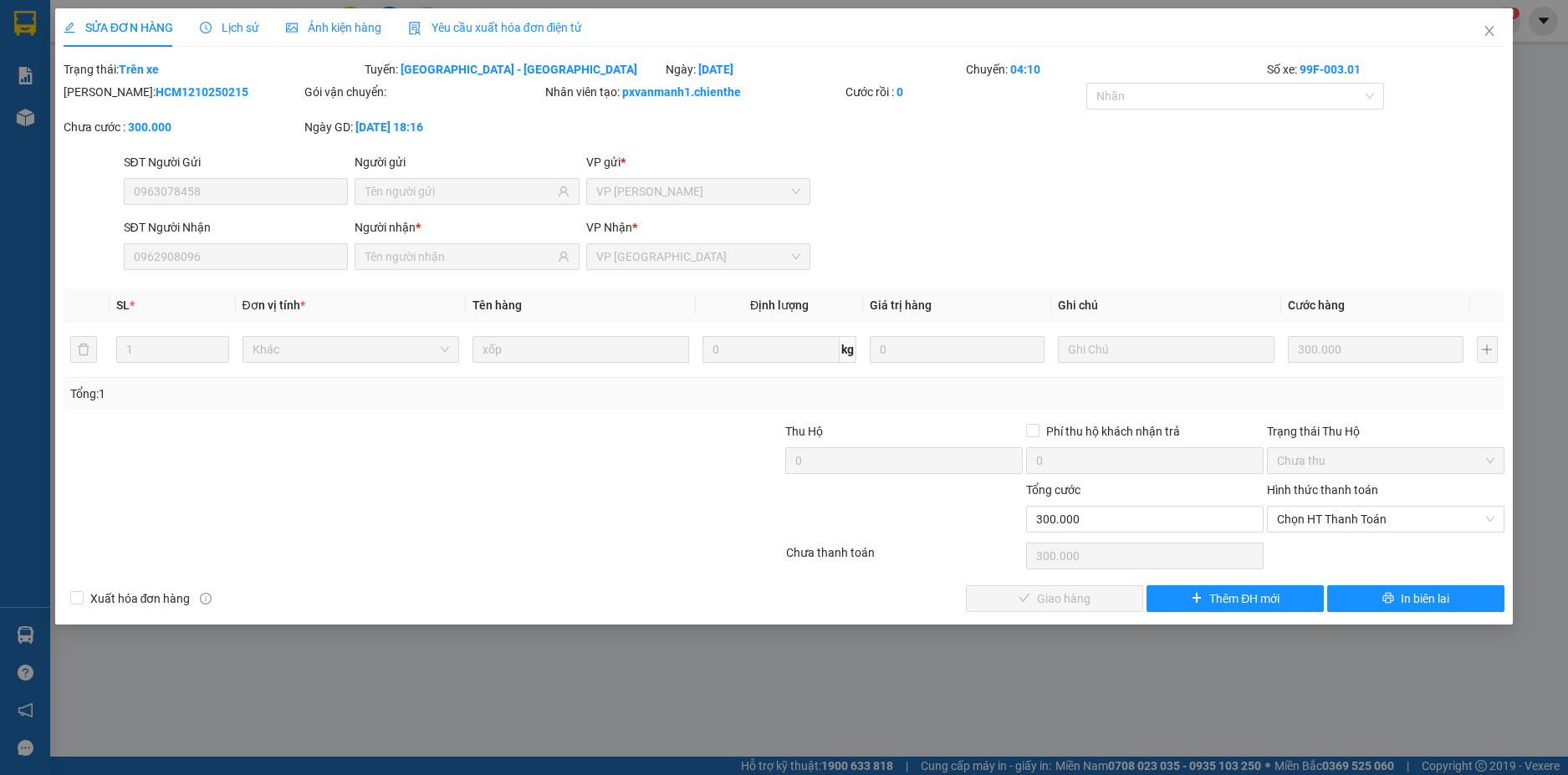
click at [240, 33] on span "Lịch sử" at bounding box center [230, 28] width 59 height 13
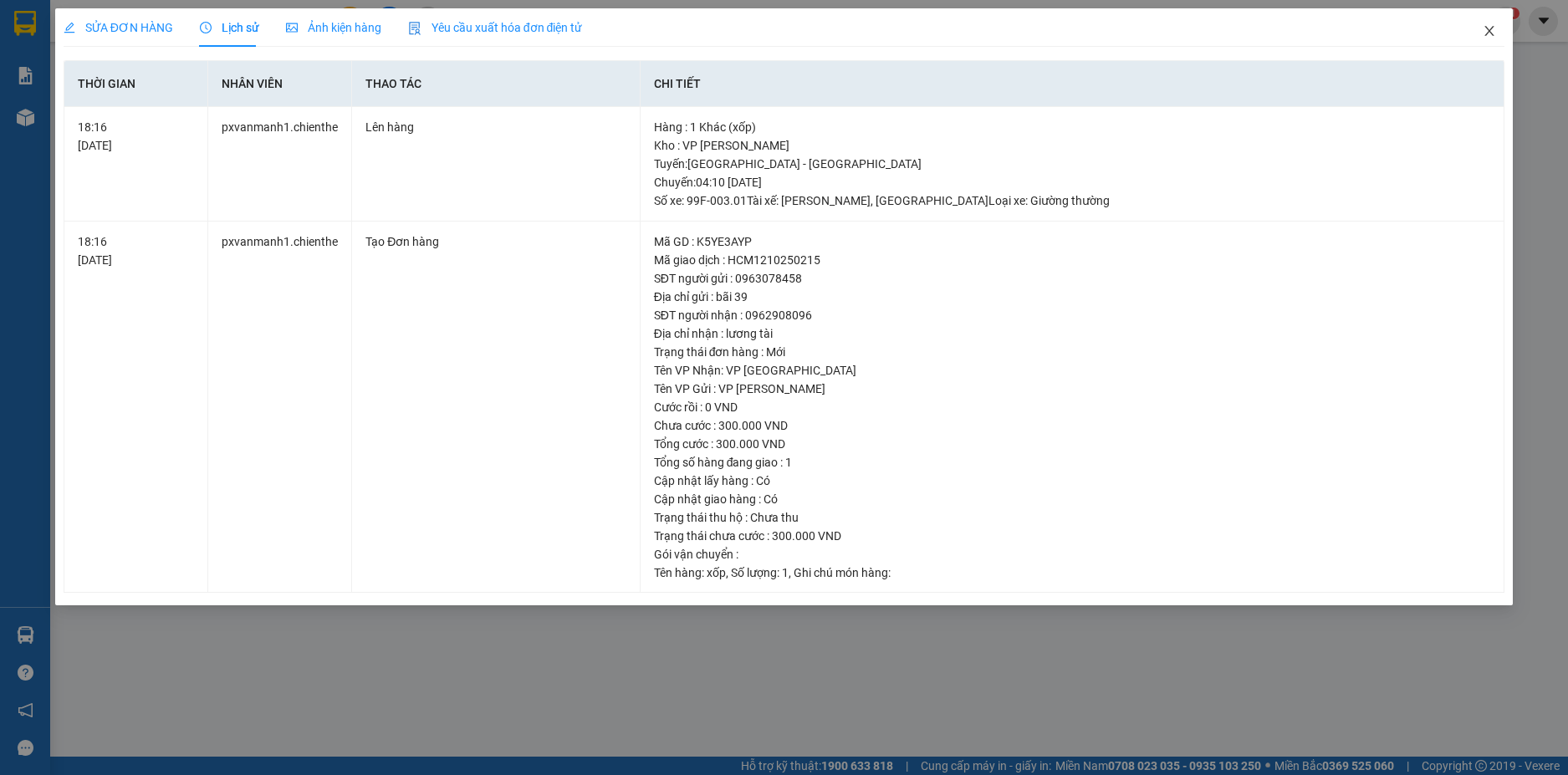
click at [1486, 35] on icon "close" at bounding box center [1490, 31] width 13 height 13
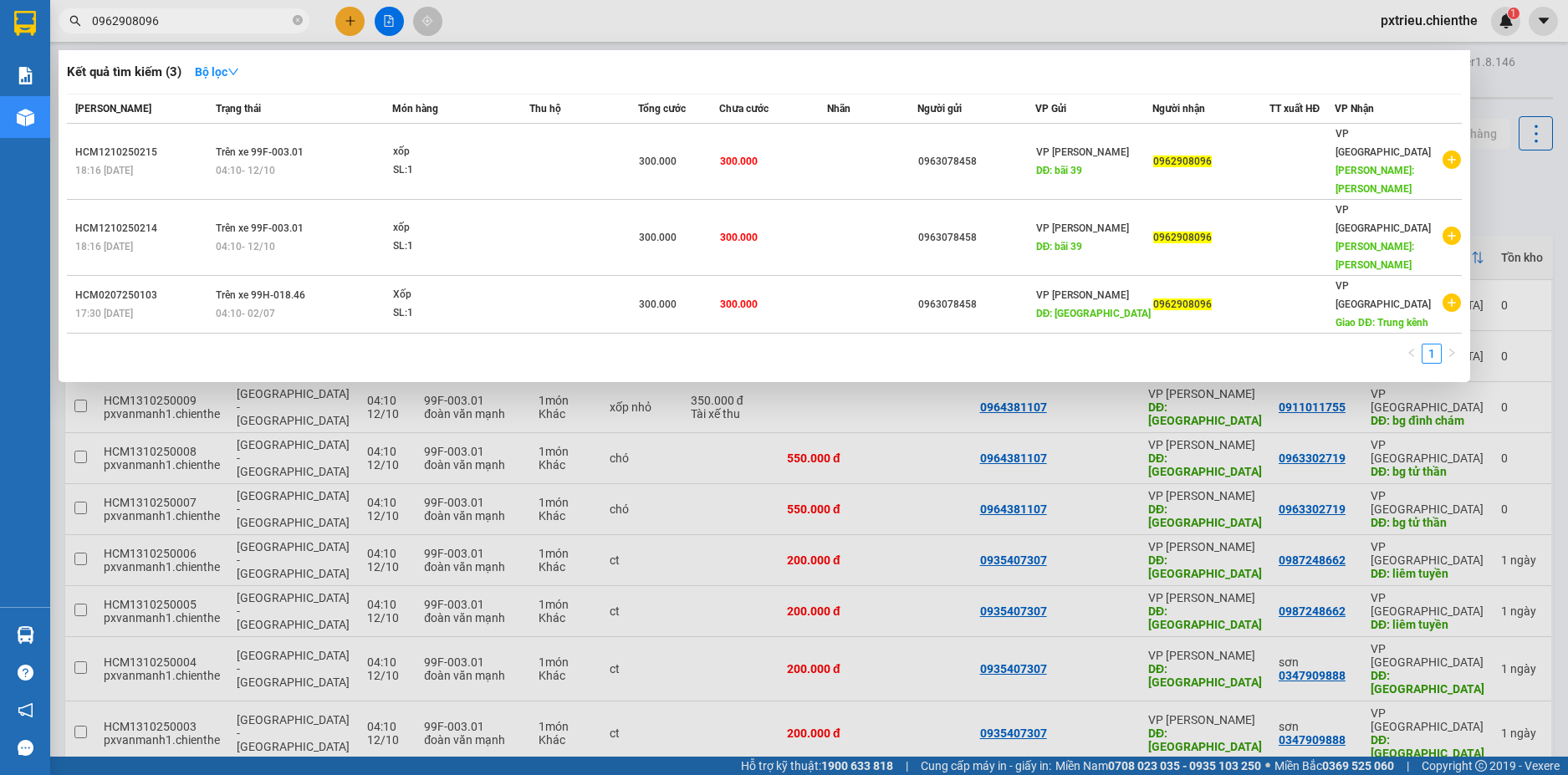
drag, startPoint x: 229, startPoint y: 9, endPoint x: 229, endPoint y: 18, distance: 9.0
click at [229, 10] on span "0962908096" at bounding box center [184, 21] width 251 height 25
